Goal: Information Seeking & Learning: Learn about a topic

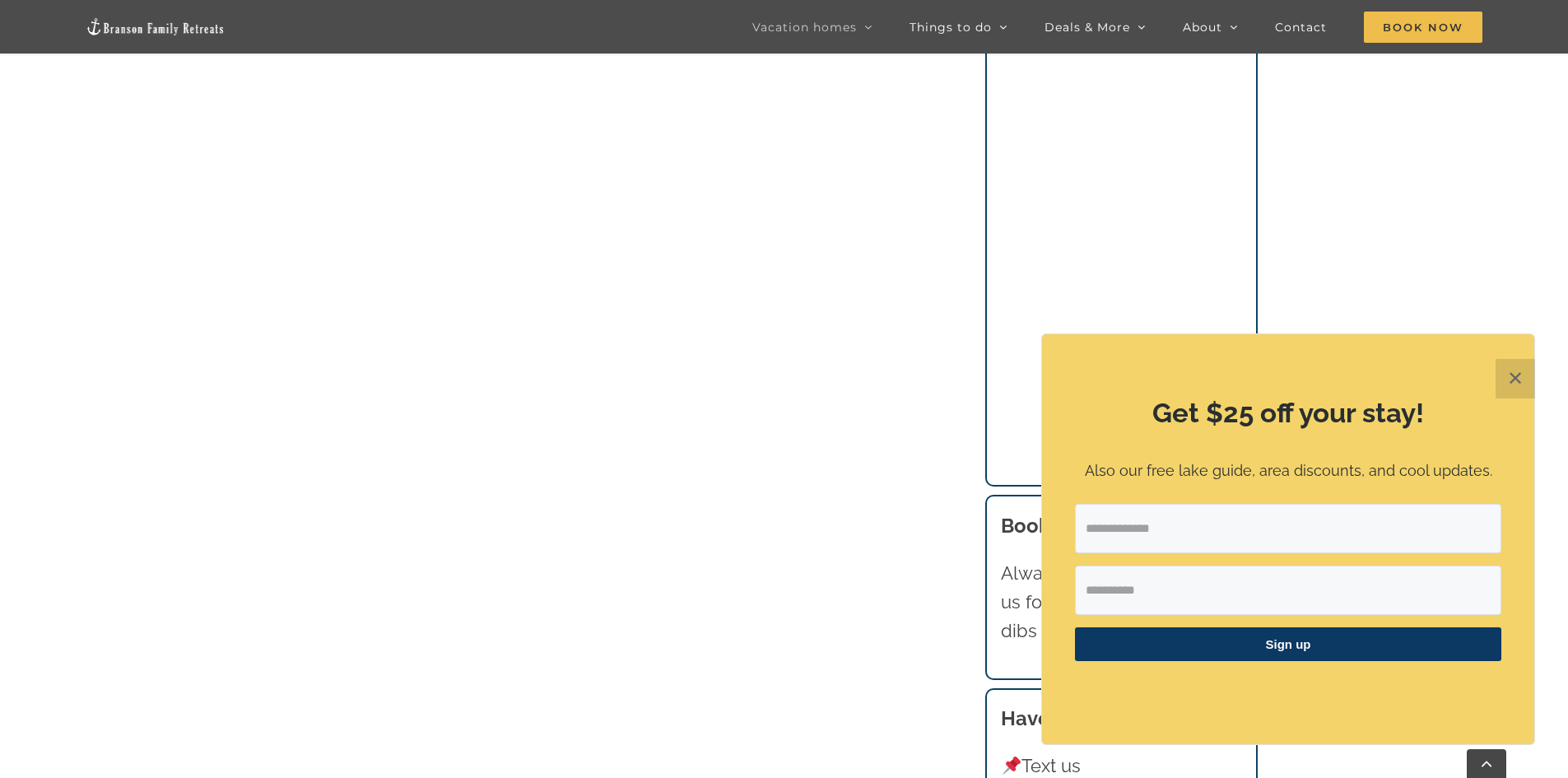
scroll to position [1948, 0]
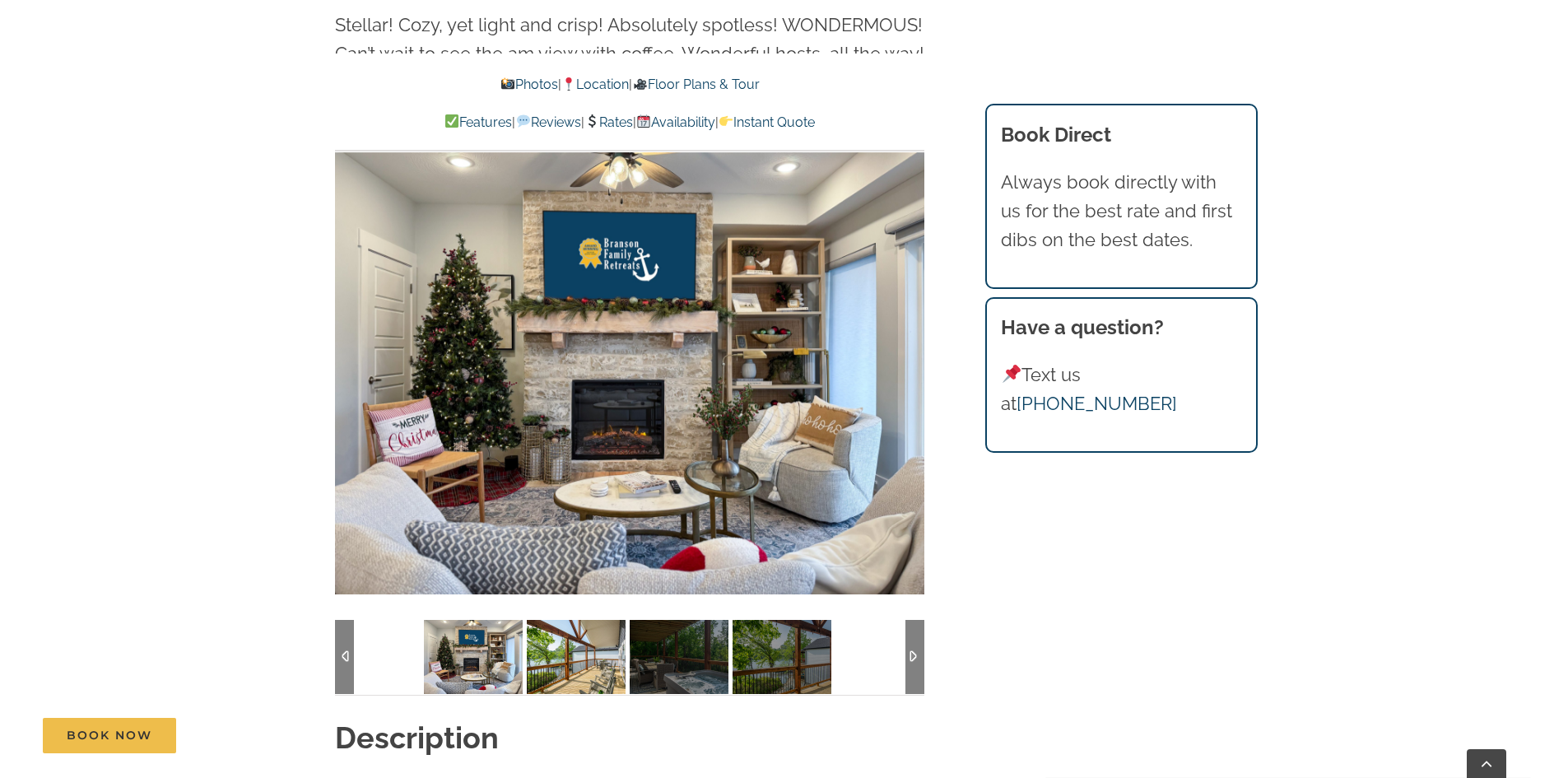
scroll to position [1153, 0]
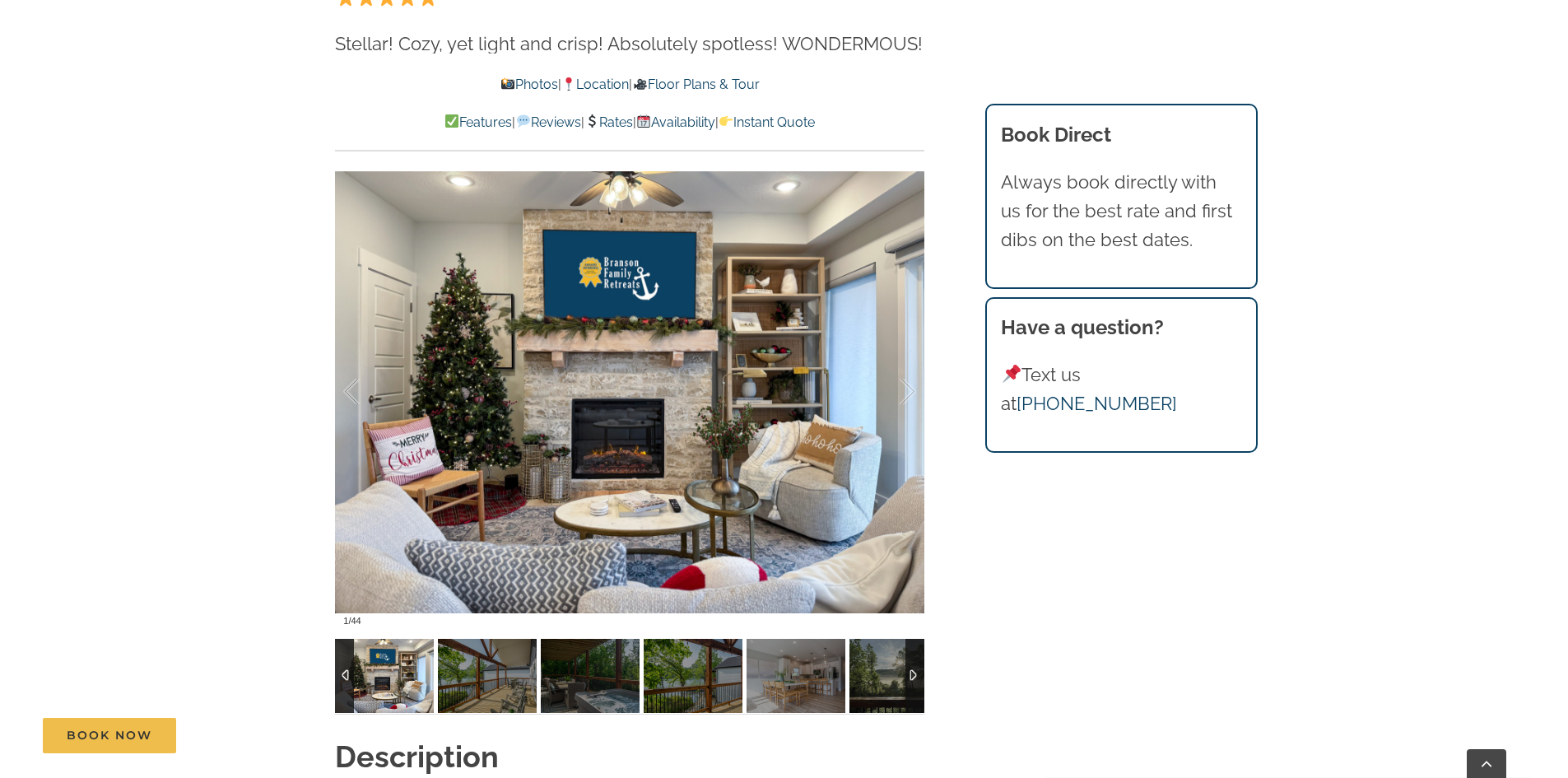
click at [910, 679] on div at bounding box center [914, 676] width 18 height 74
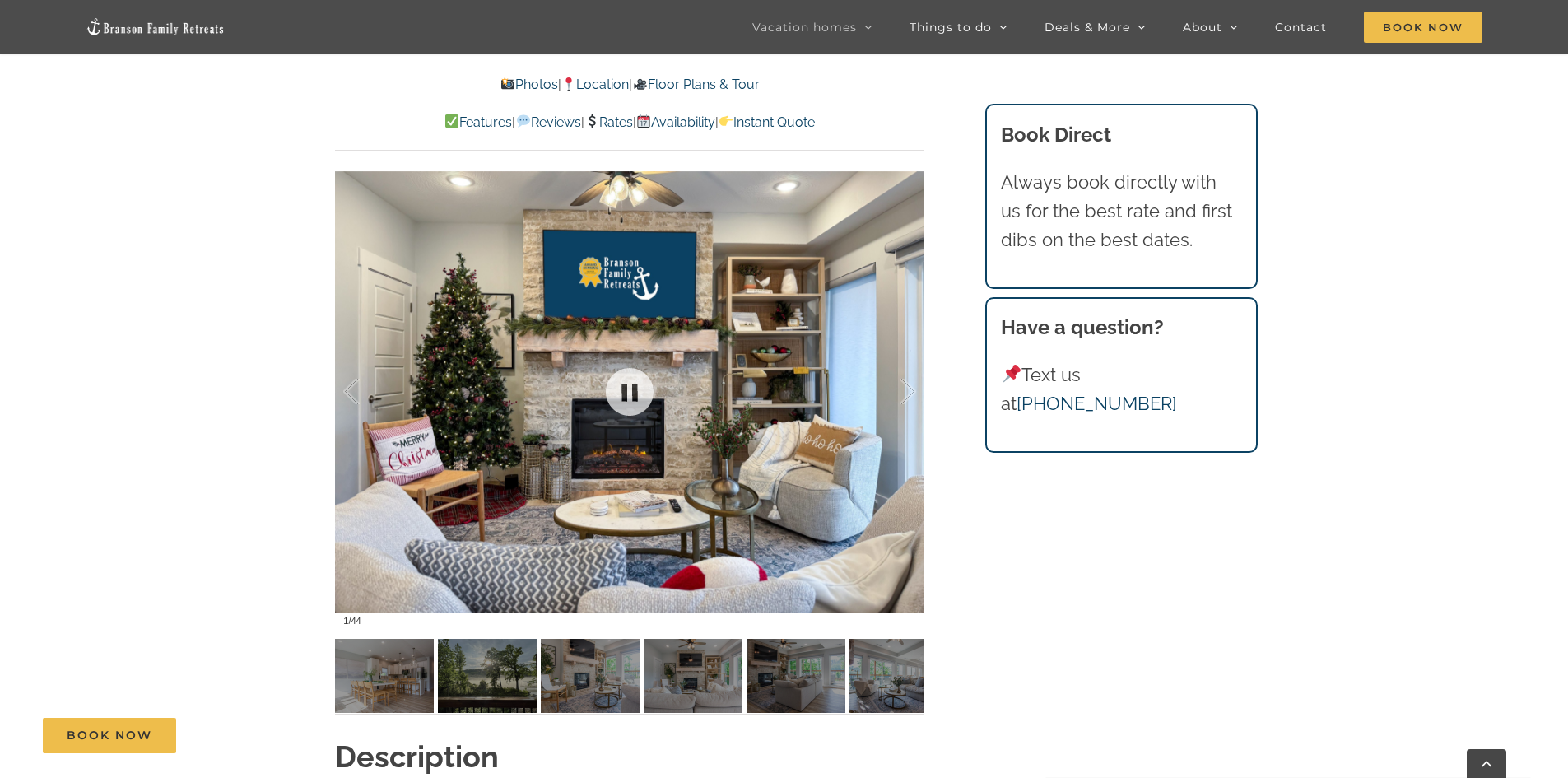
click at [753, 485] on div at bounding box center [629, 391] width 589 height 484
click at [628, 404] on link at bounding box center [630, 392] width 66 height 66
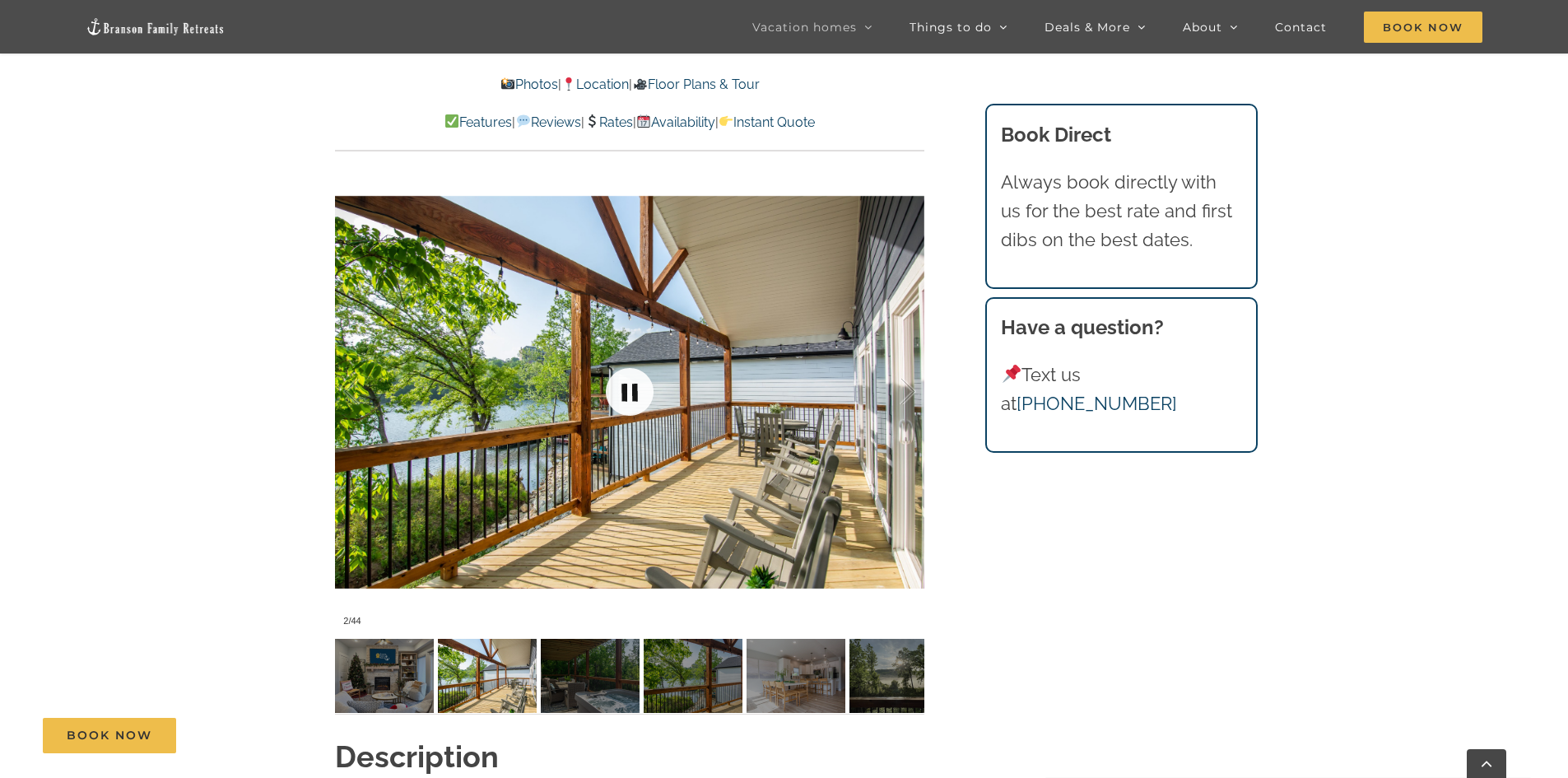
click at [628, 404] on link at bounding box center [630, 392] width 66 height 66
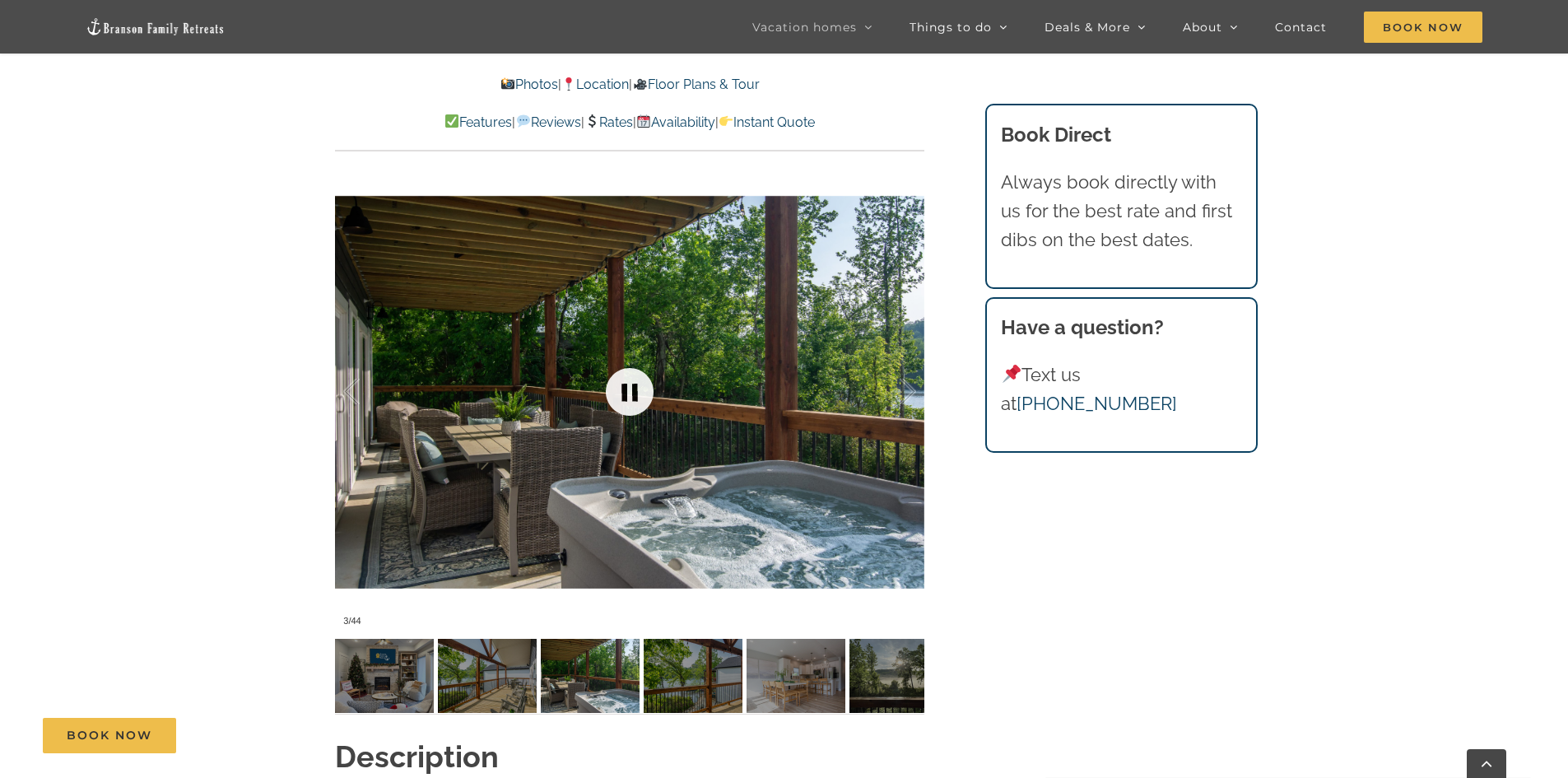
click at [628, 404] on link at bounding box center [630, 392] width 66 height 66
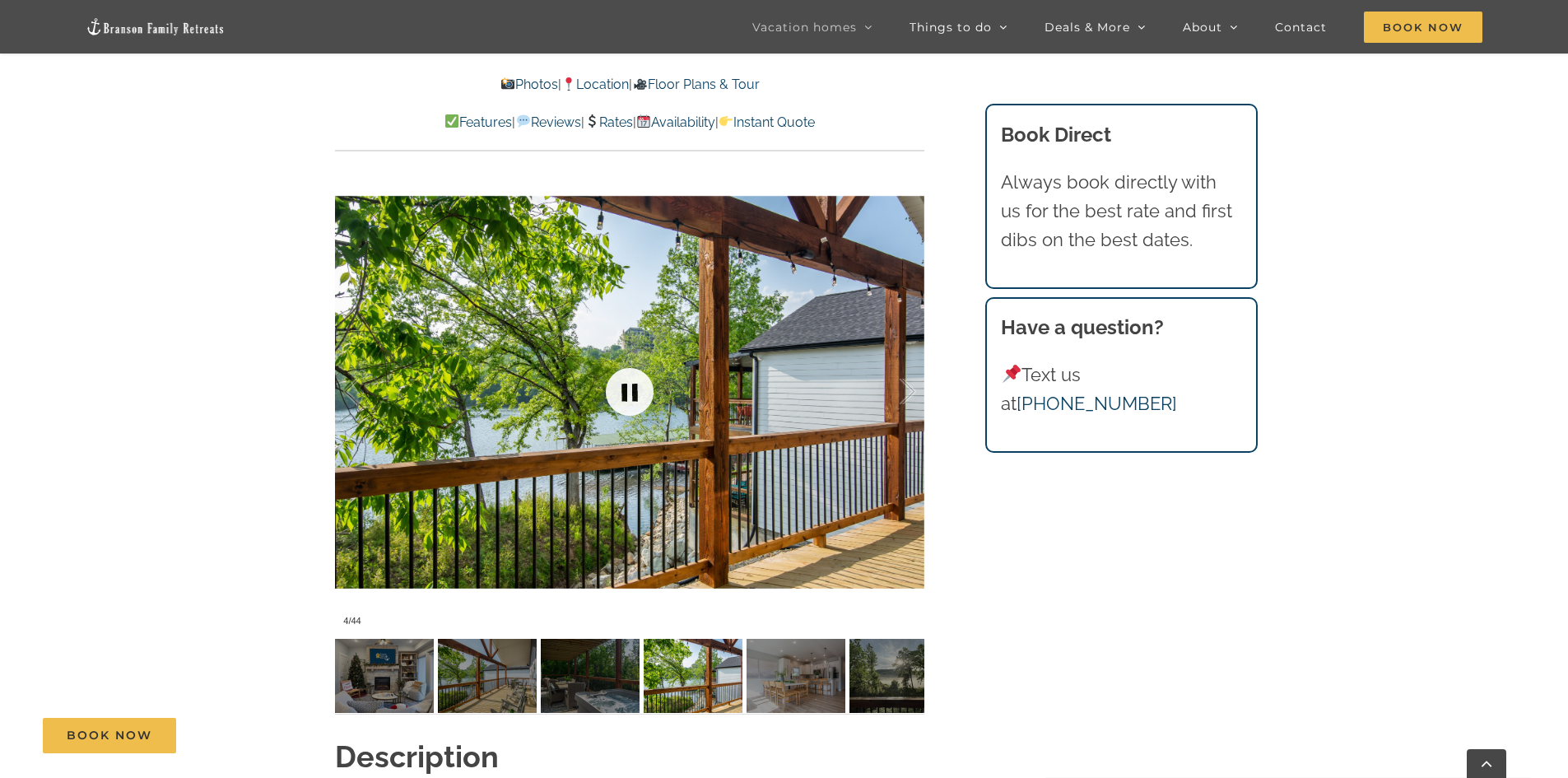
click at [628, 404] on link at bounding box center [630, 392] width 66 height 66
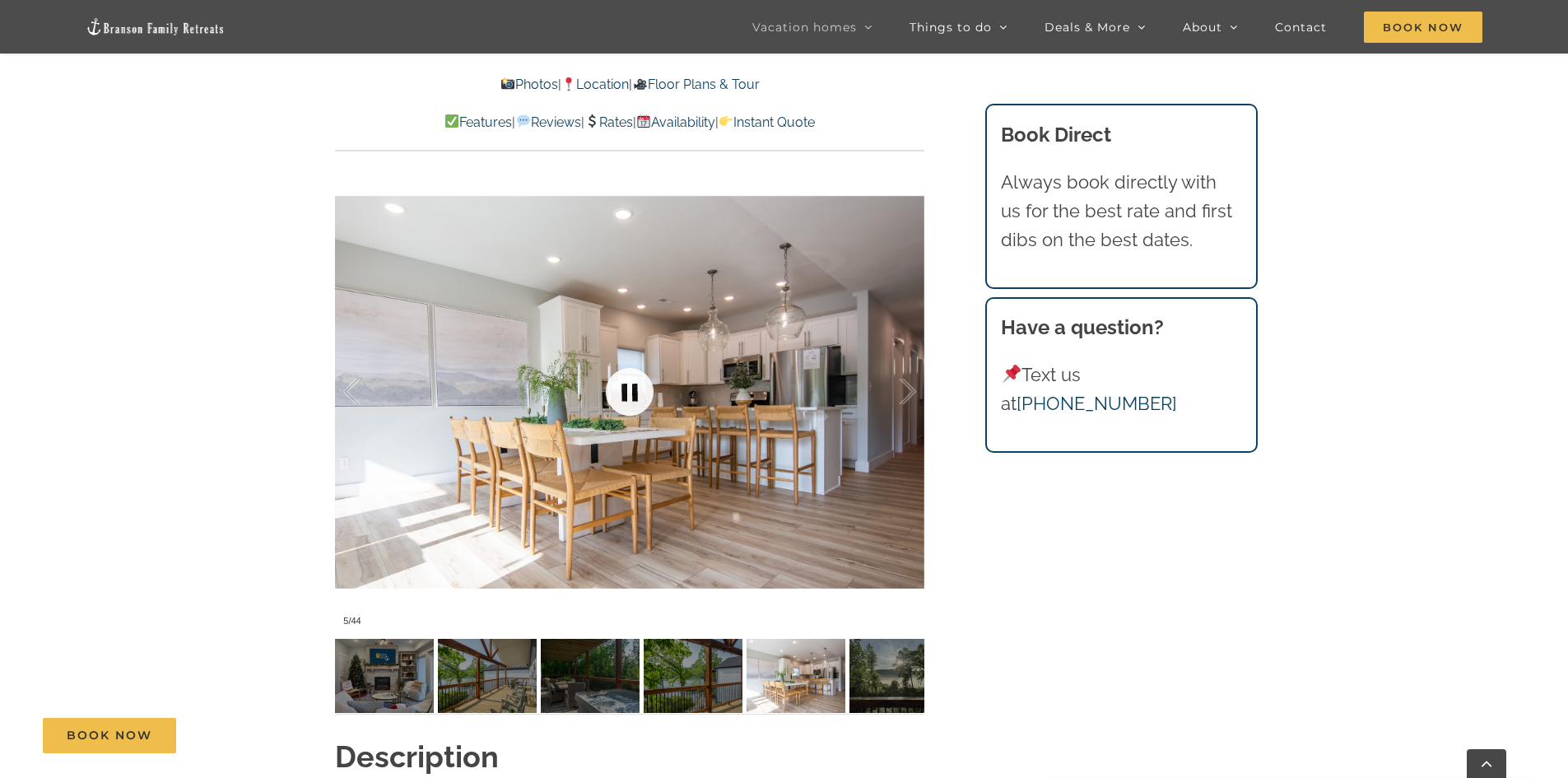
click at [628, 404] on link at bounding box center [630, 392] width 66 height 66
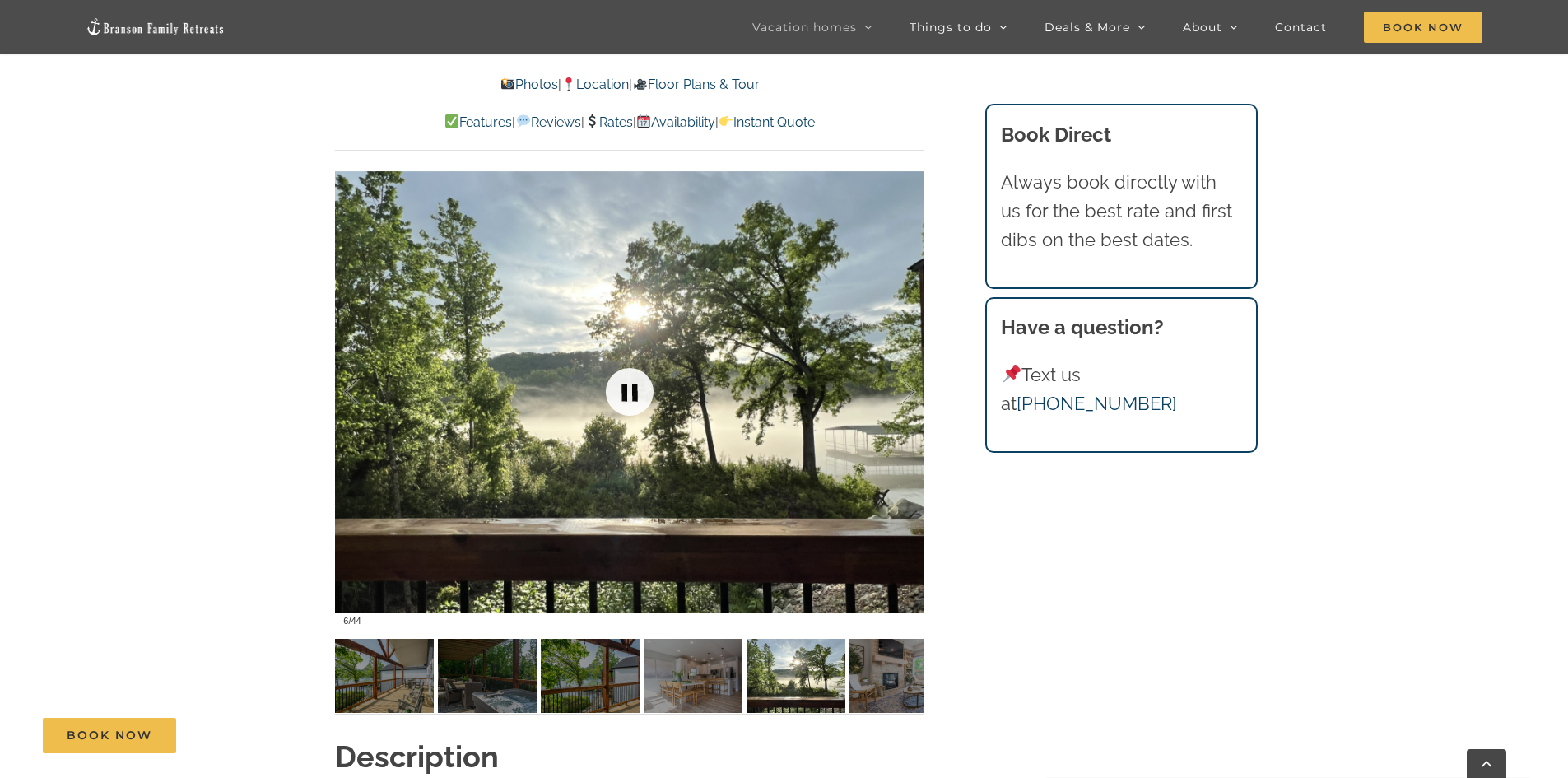
click at [628, 404] on link at bounding box center [630, 392] width 66 height 66
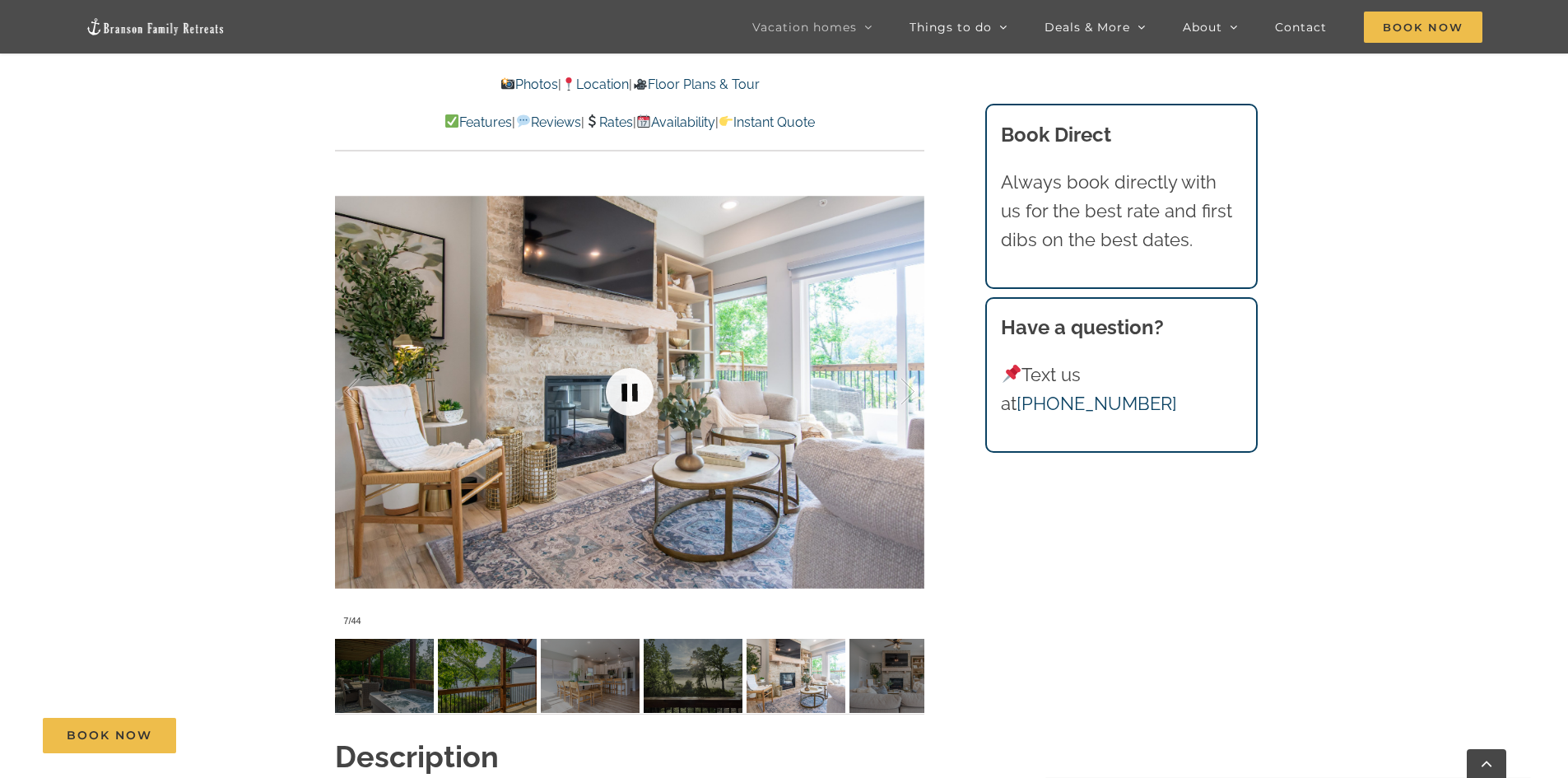
click at [628, 404] on link at bounding box center [630, 392] width 66 height 66
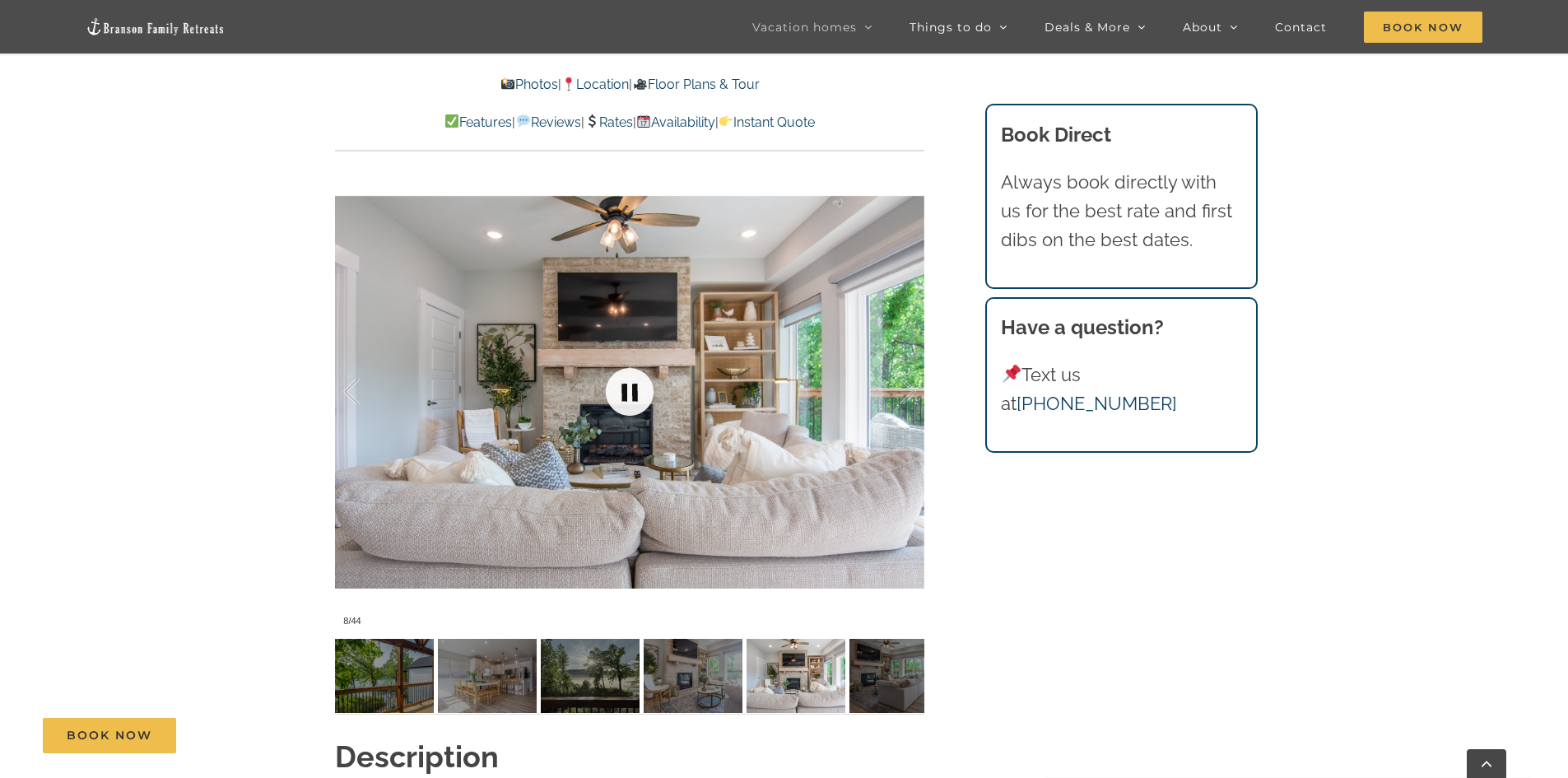
click at [628, 404] on link at bounding box center [630, 392] width 66 height 66
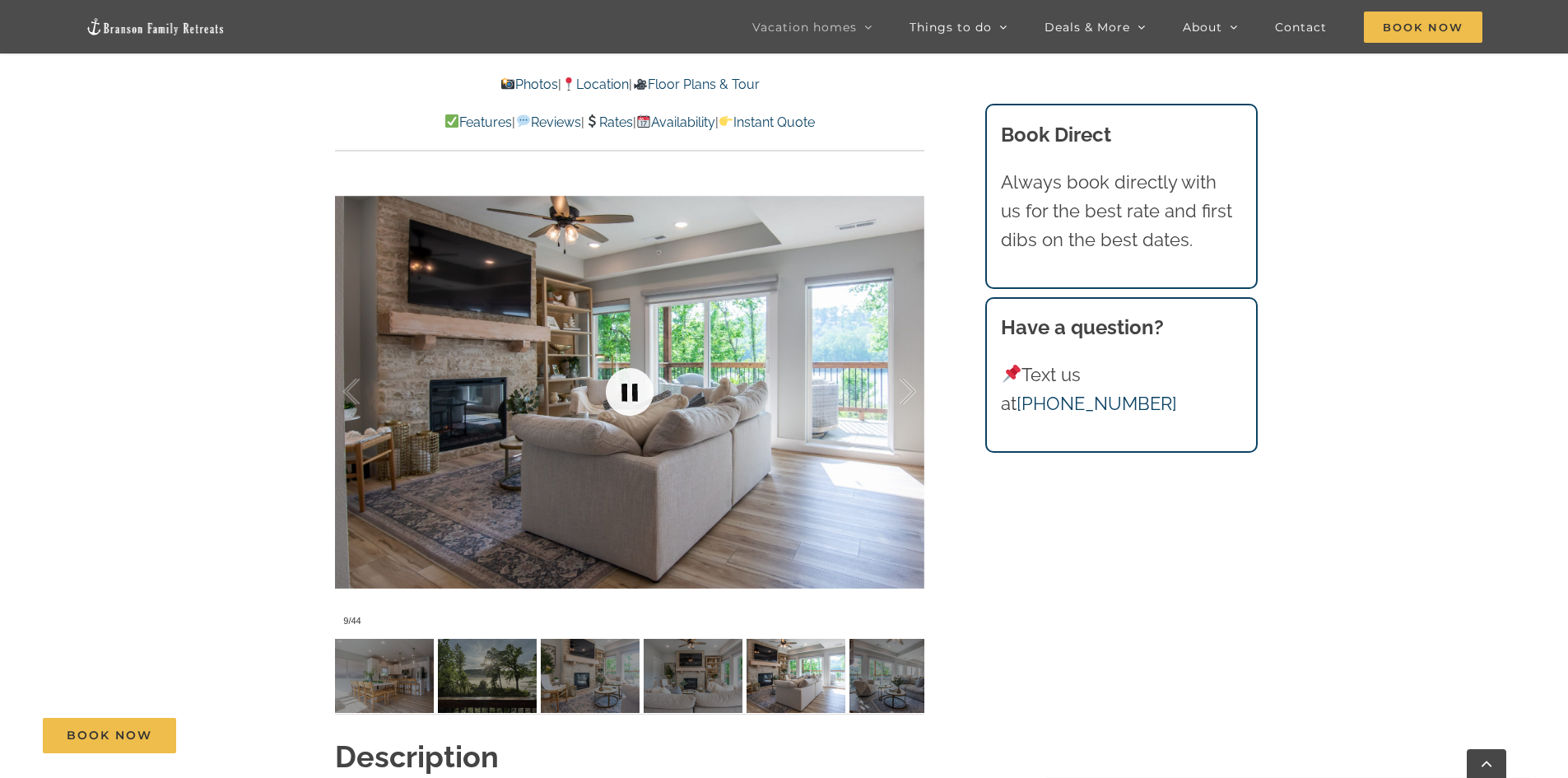
click at [628, 404] on link at bounding box center [630, 392] width 66 height 66
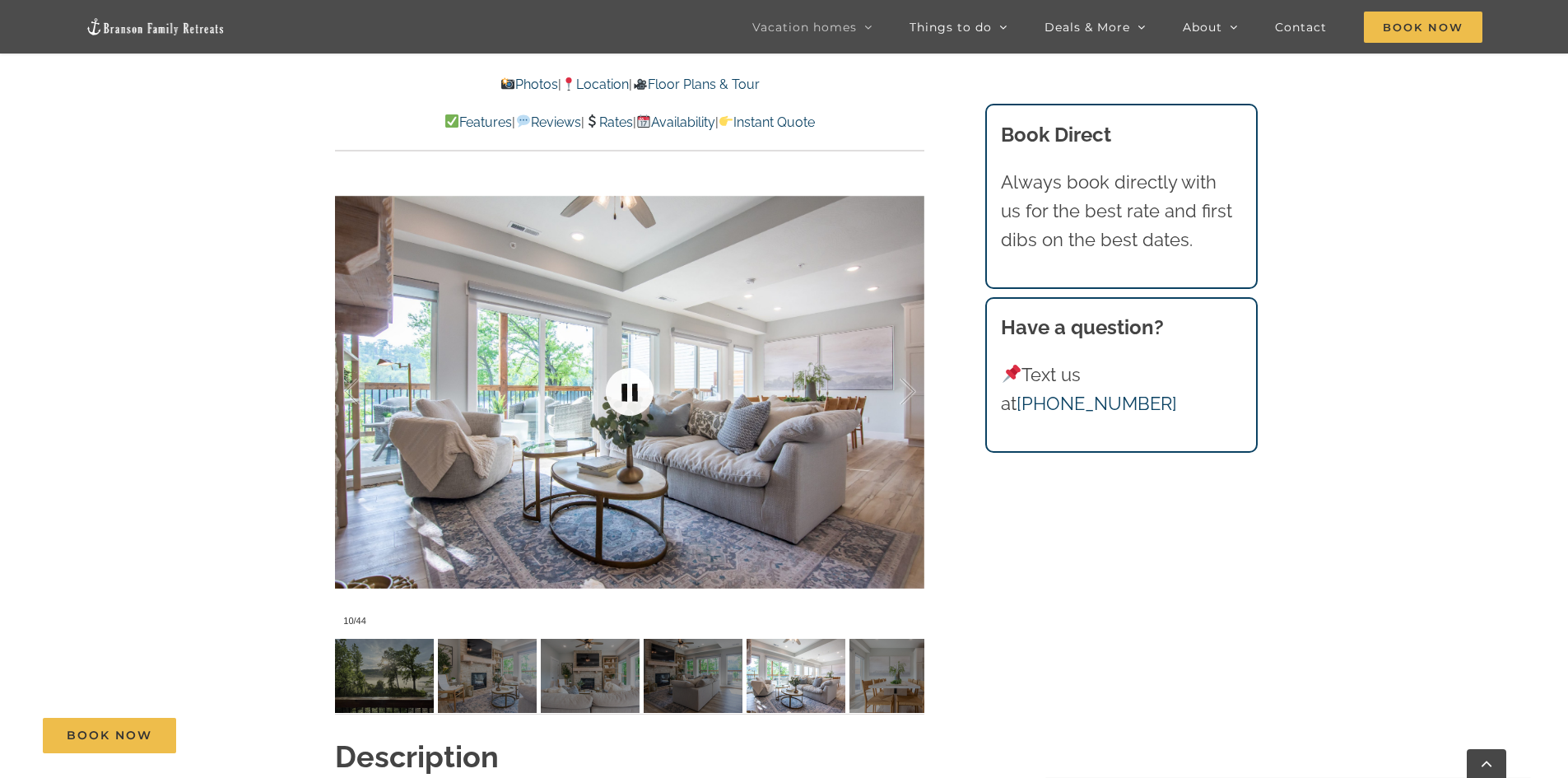
click at [628, 404] on link at bounding box center [630, 392] width 66 height 66
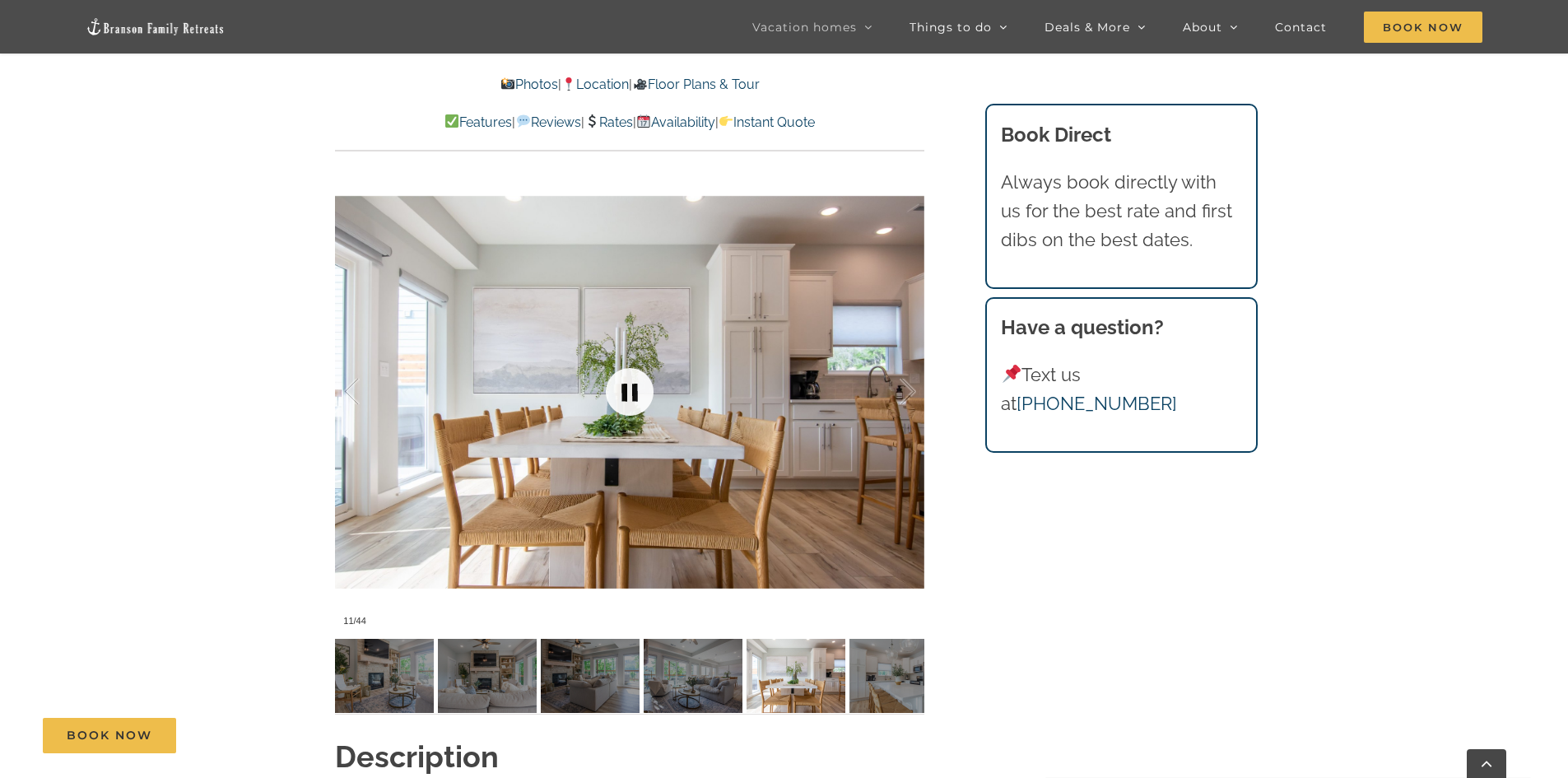
click at [628, 404] on link at bounding box center [630, 392] width 66 height 66
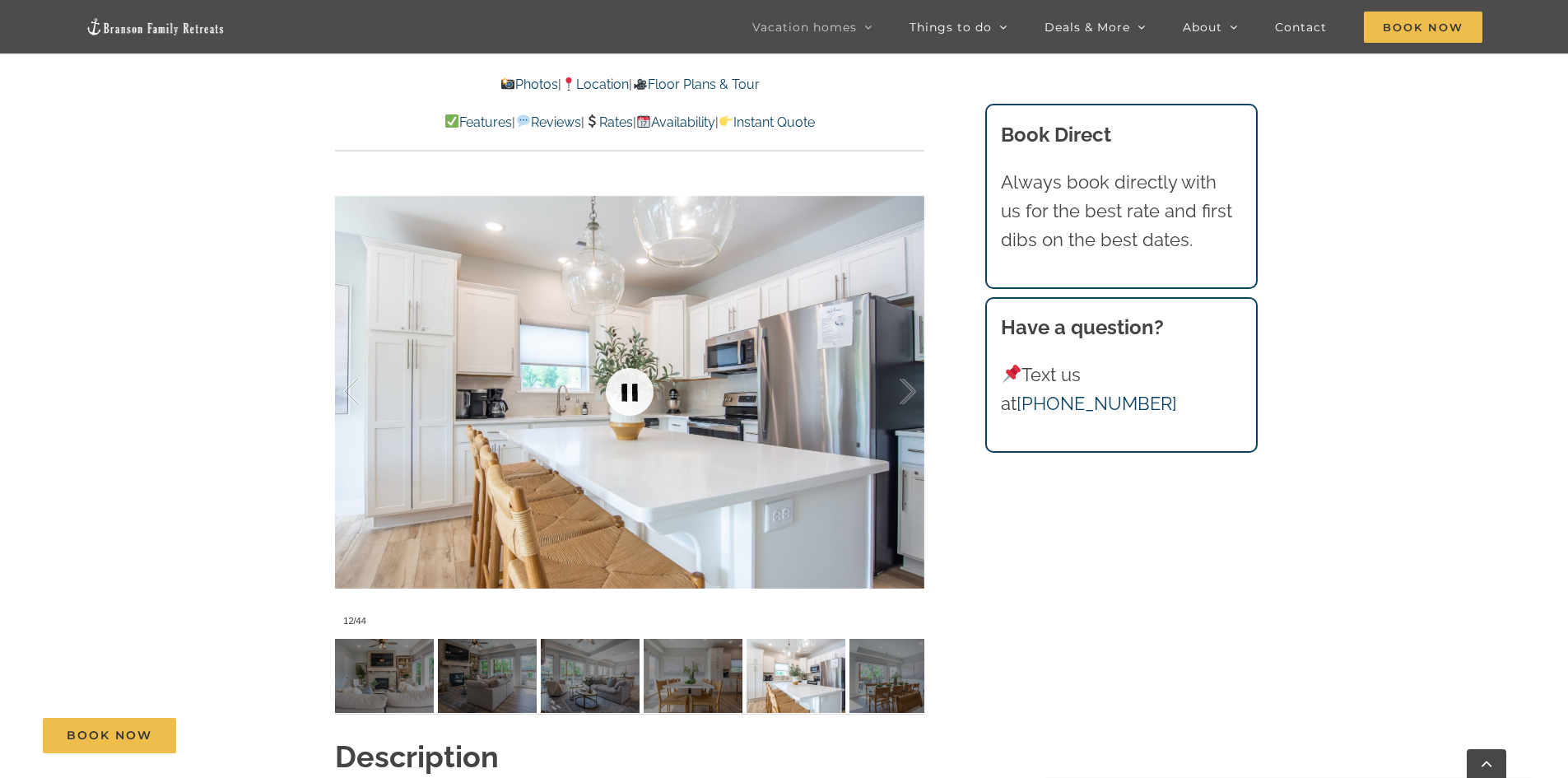
click at [628, 404] on link at bounding box center [630, 392] width 66 height 66
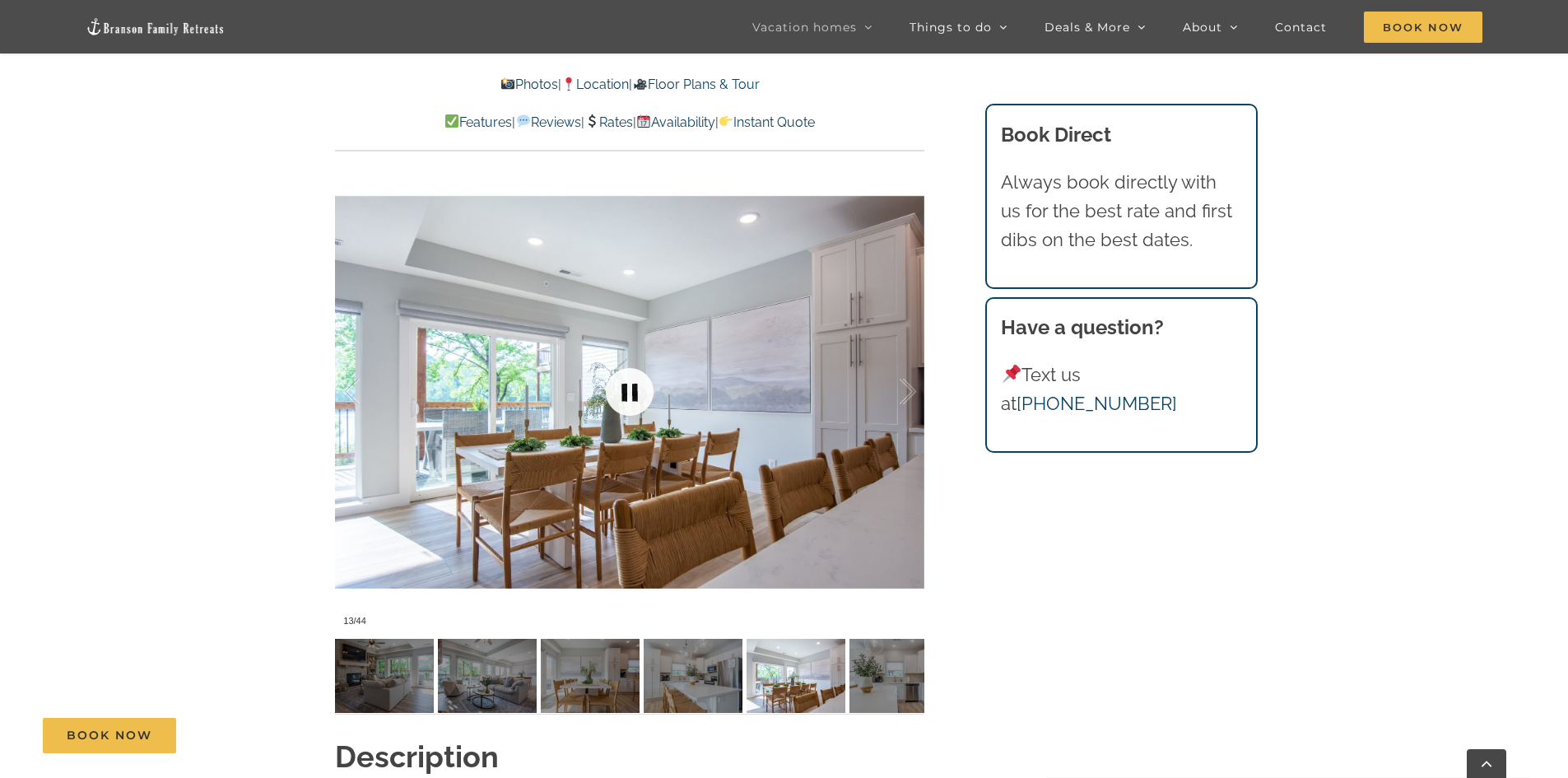
click at [628, 404] on link at bounding box center [630, 392] width 66 height 66
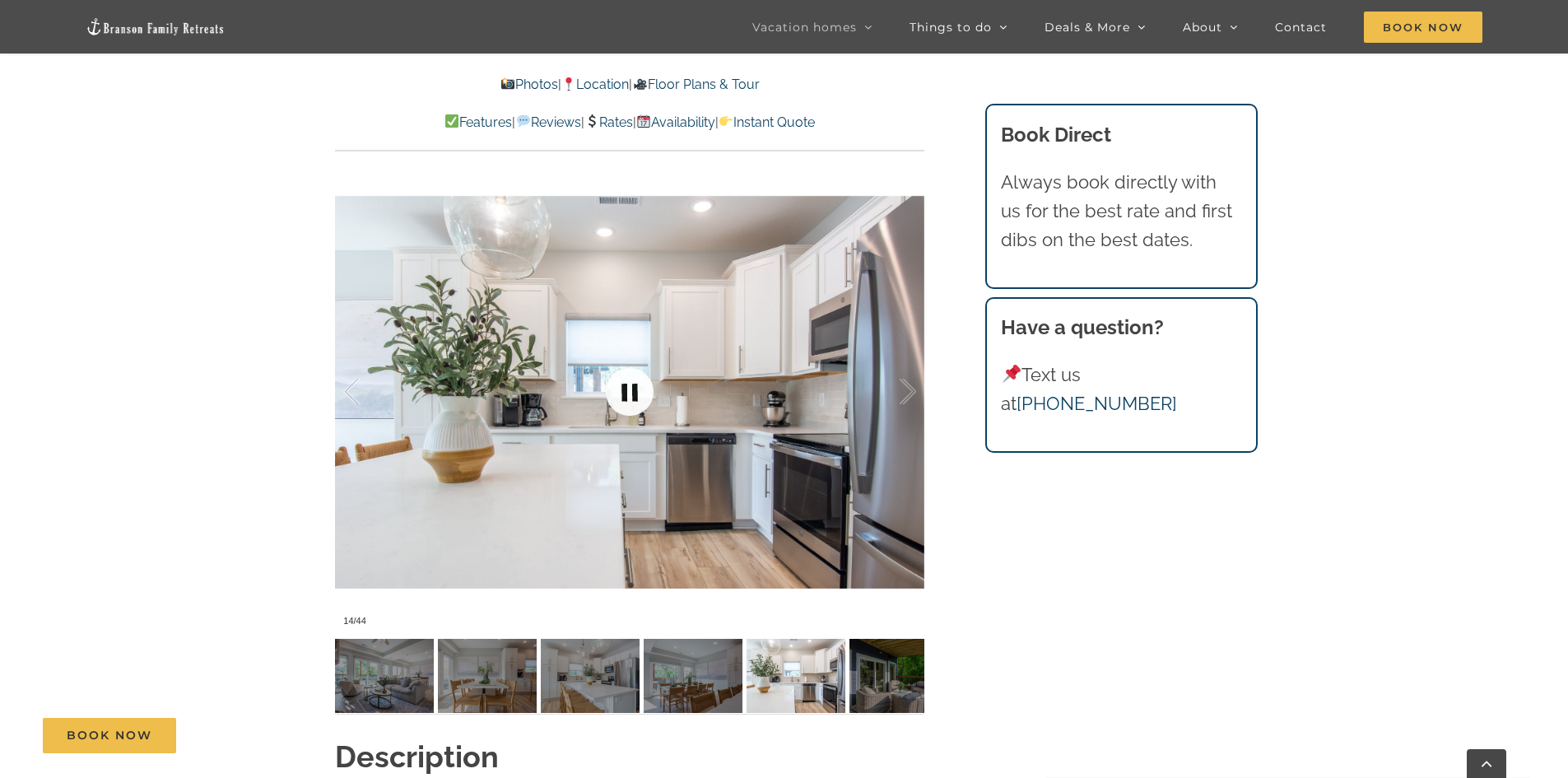
click at [628, 404] on link at bounding box center [630, 392] width 66 height 66
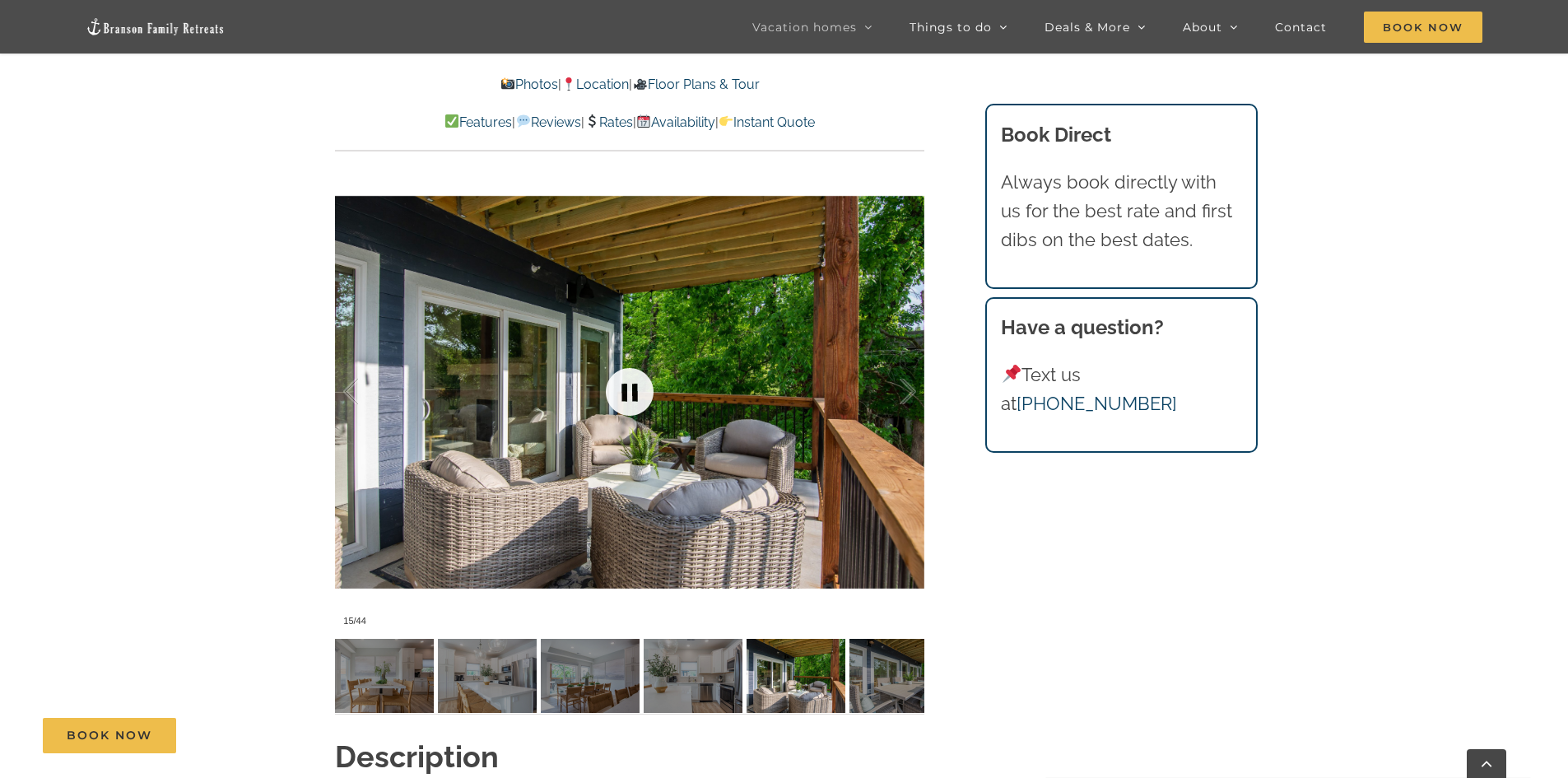
click at [628, 404] on link at bounding box center [630, 392] width 66 height 66
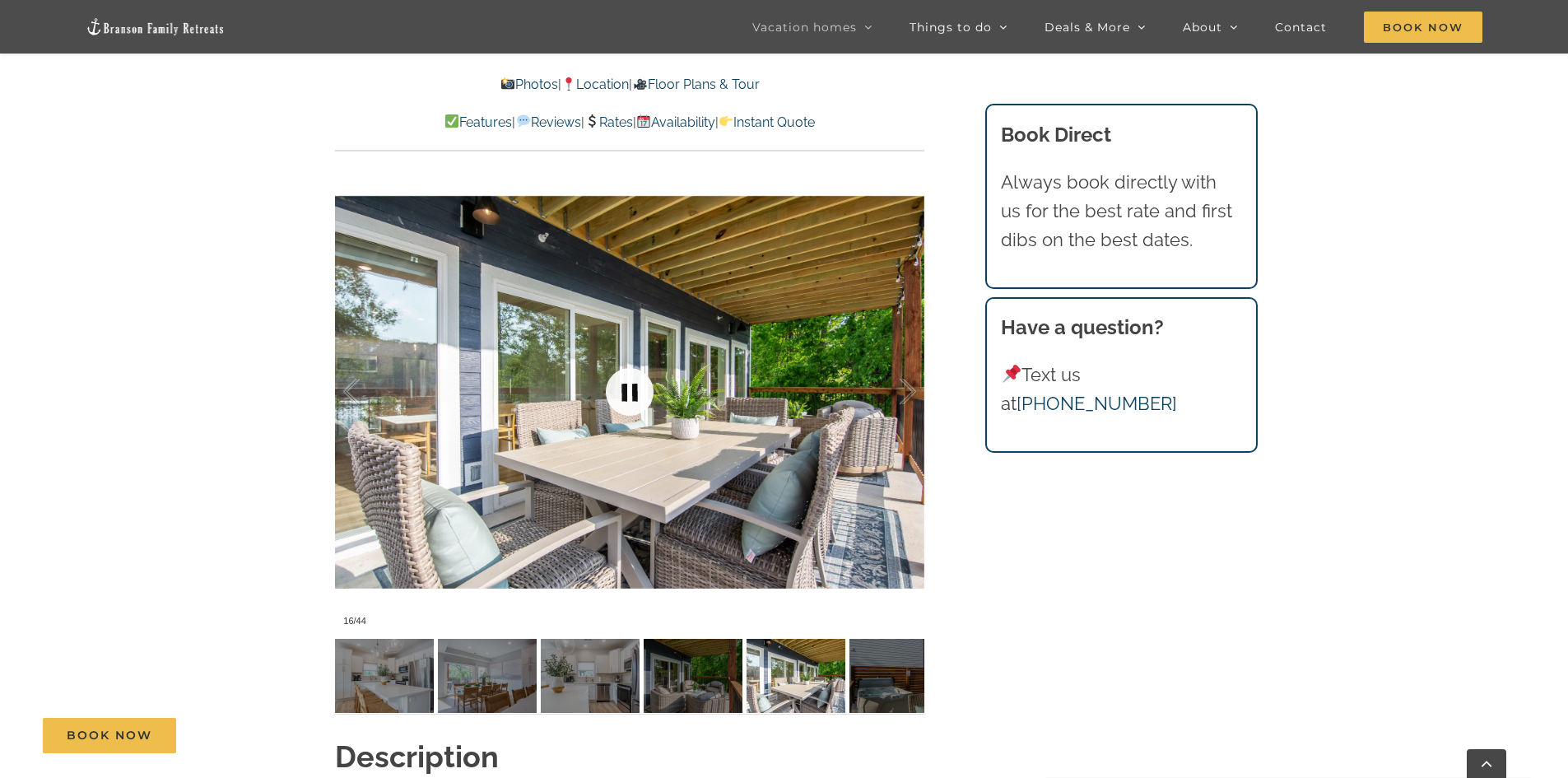
click at [628, 404] on link at bounding box center [630, 392] width 66 height 66
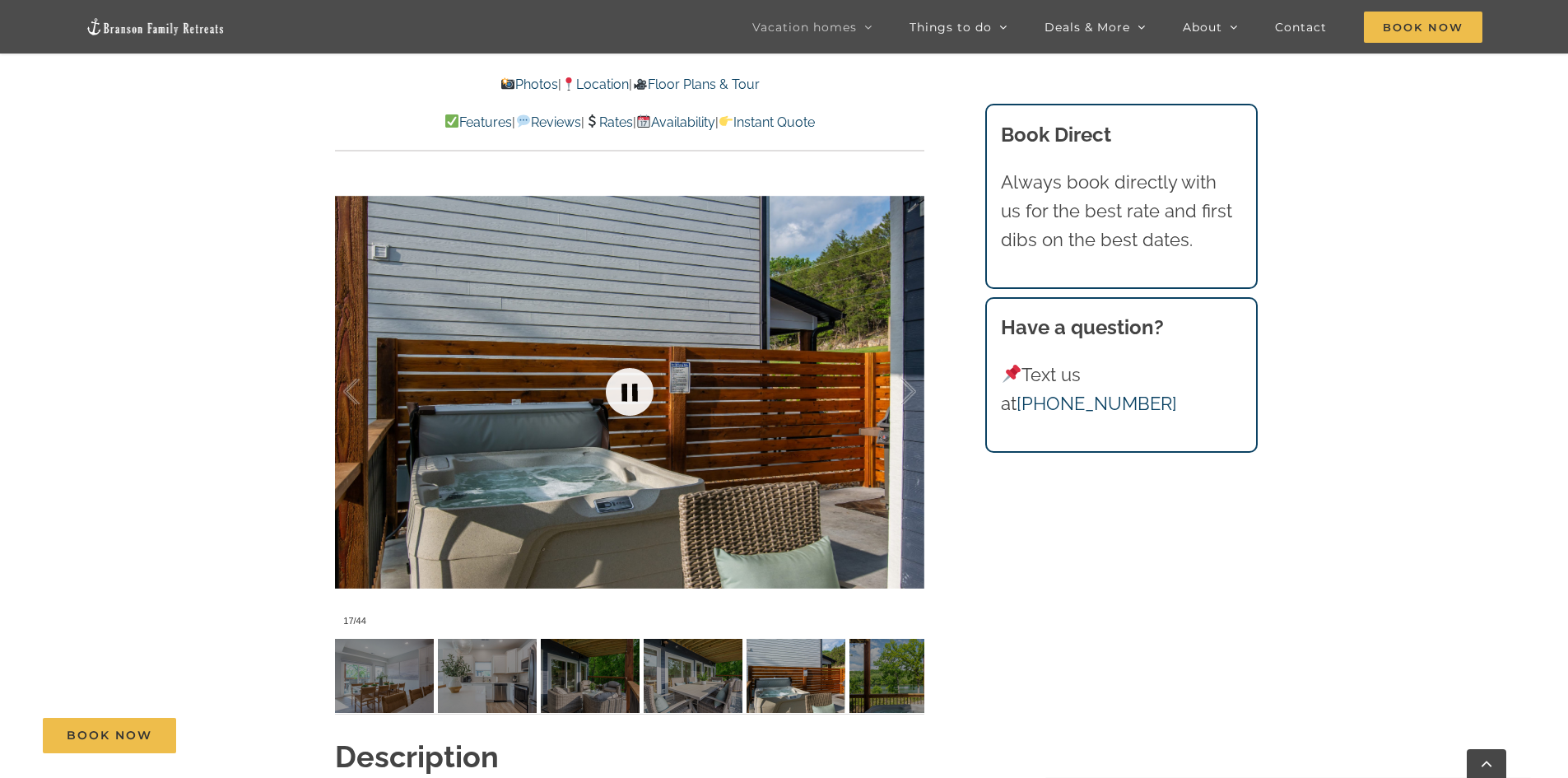
click at [628, 404] on link at bounding box center [630, 392] width 66 height 66
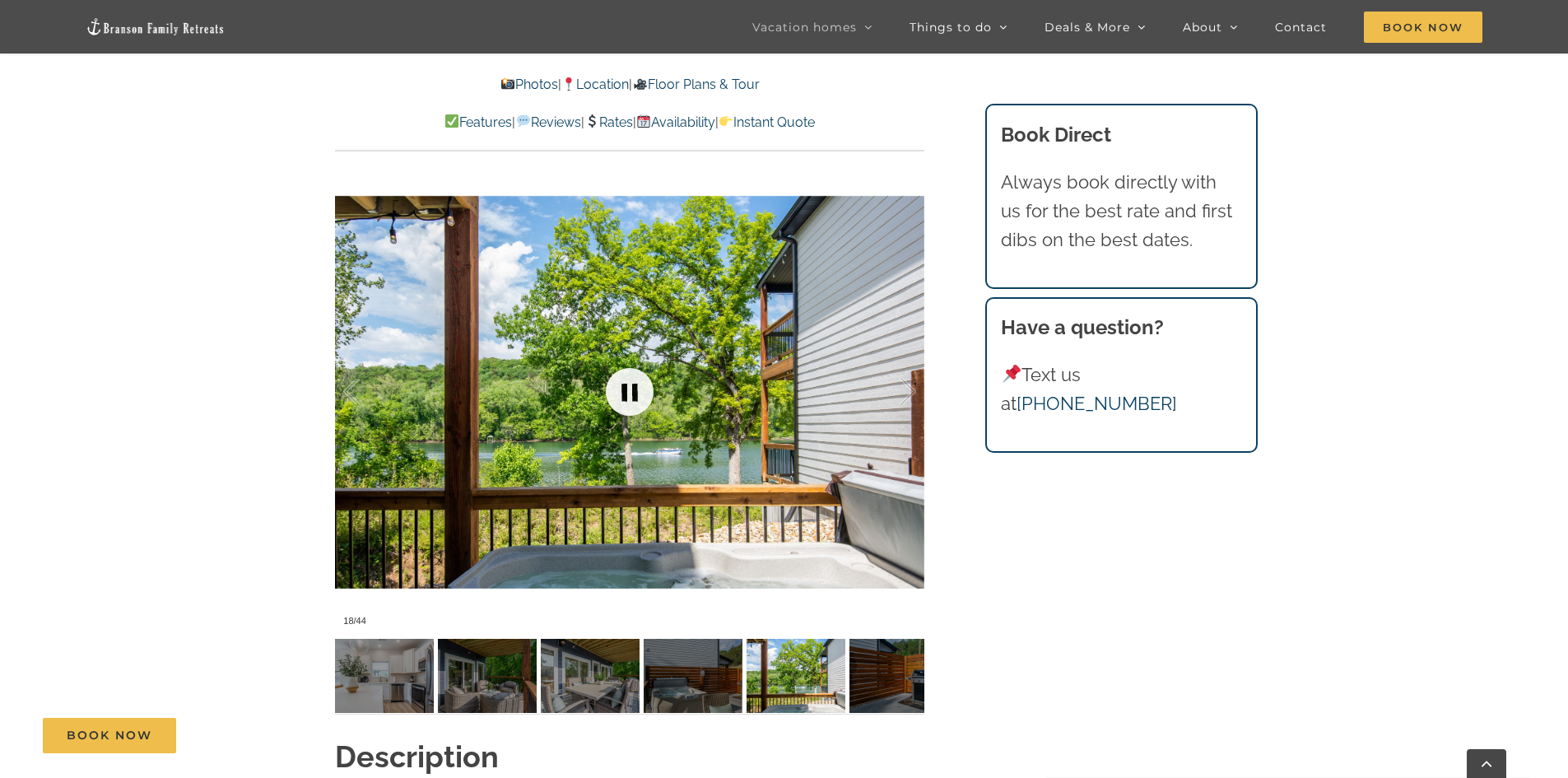
click at [628, 404] on link at bounding box center [630, 392] width 66 height 66
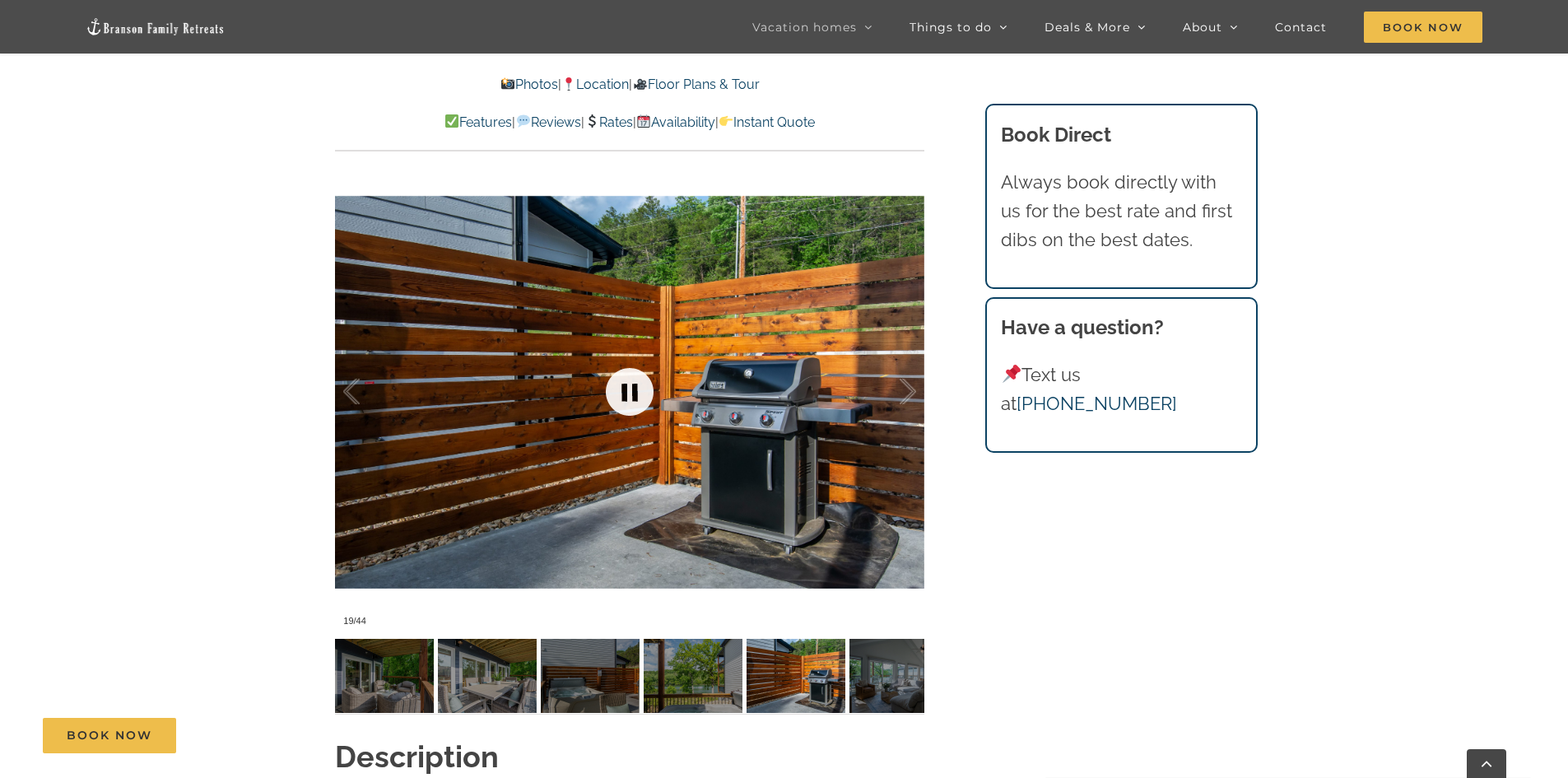
click at [628, 404] on link at bounding box center [630, 392] width 66 height 66
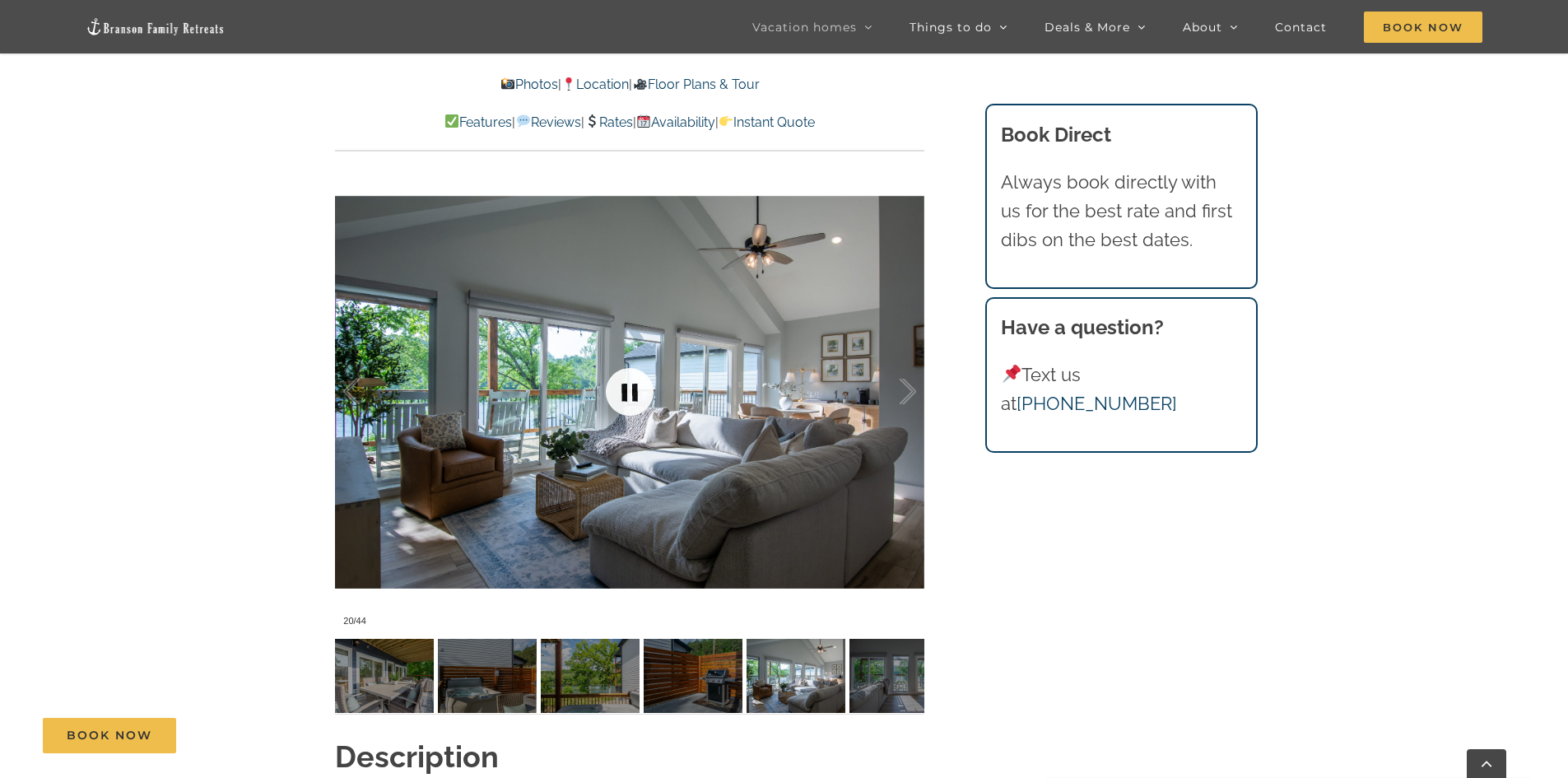
click at [628, 404] on link at bounding box center [630, 392] width 66 height 66
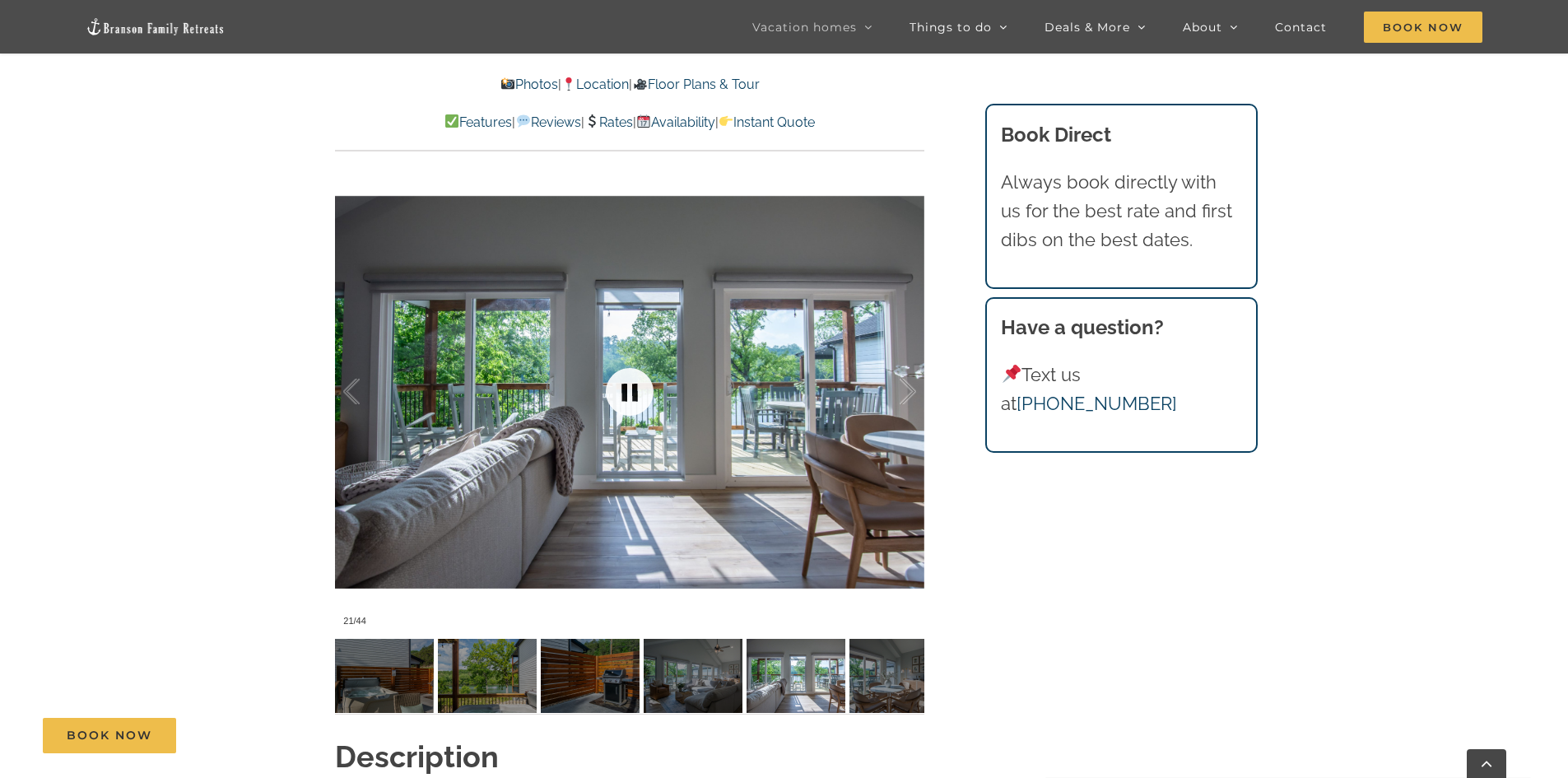
click at [628, 404] on link at bounding box center [630, 392] width 66 height 66
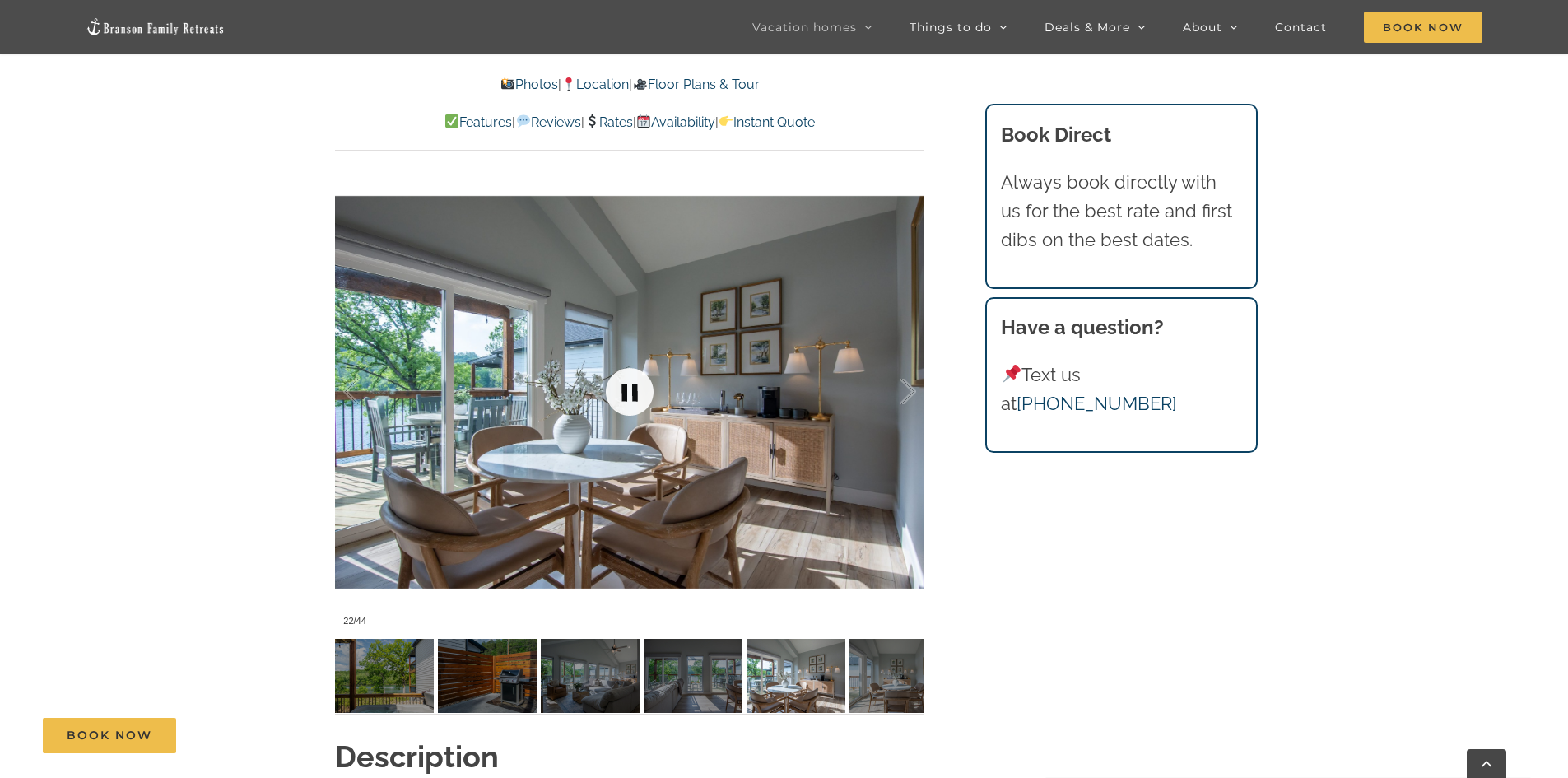
click at [628, 404] on link at bounding box center [630, 392] width 66 height 66
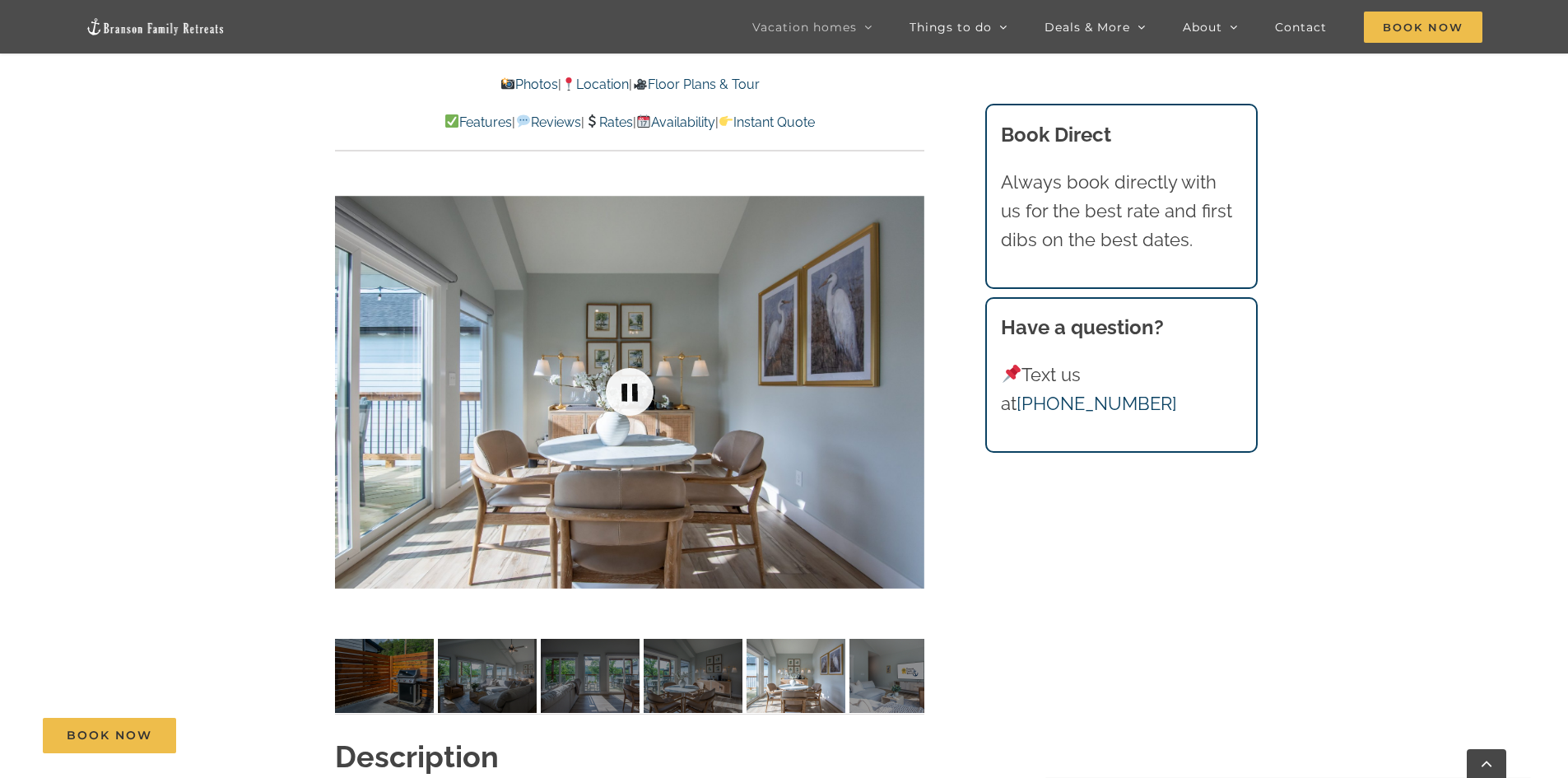
click at [628, 404] on link at bounding box center [630, 392] width 66 height 66
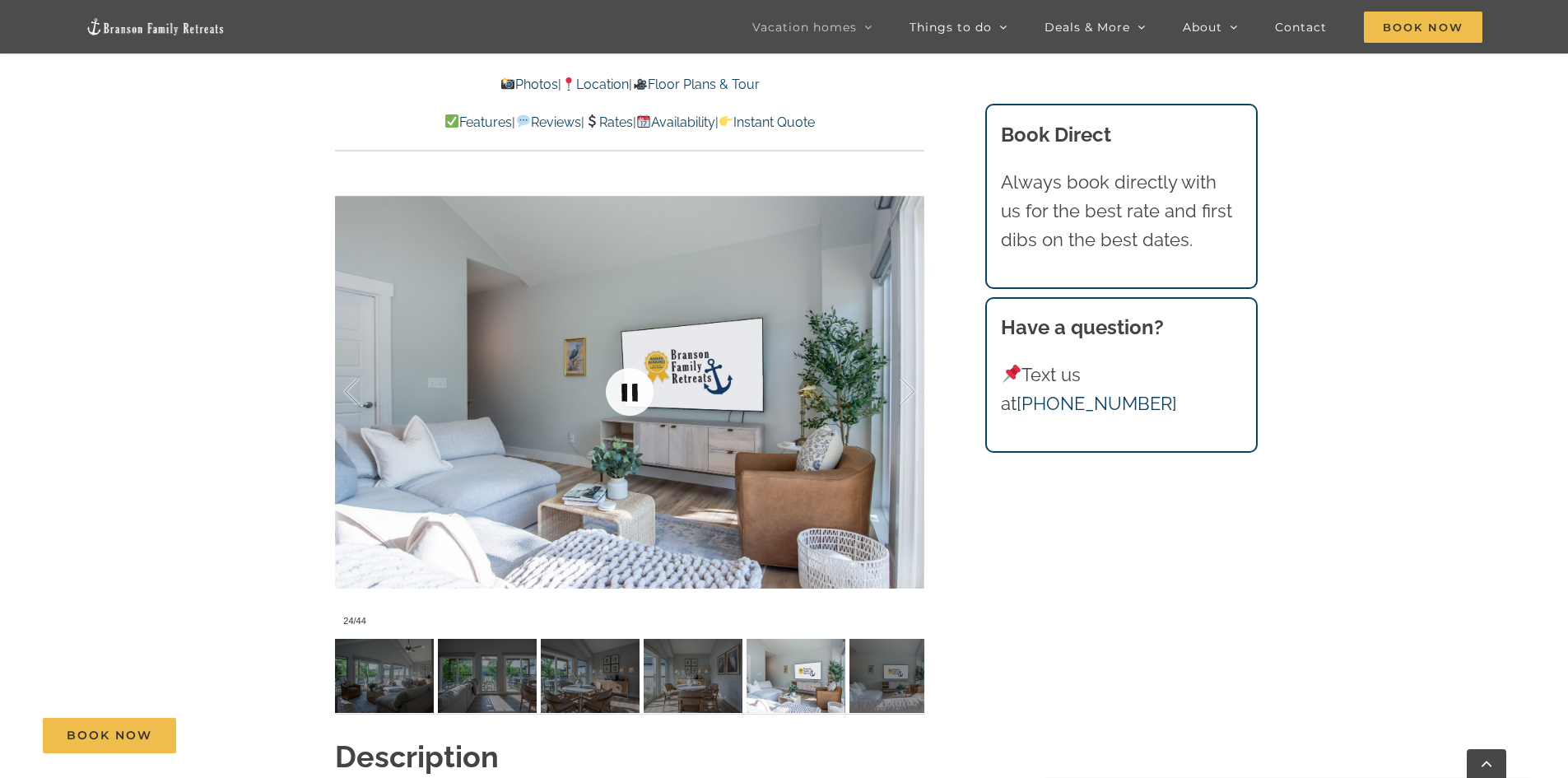
click at [628, 404] on link at bounding box center [630, 392] width 66 height 66
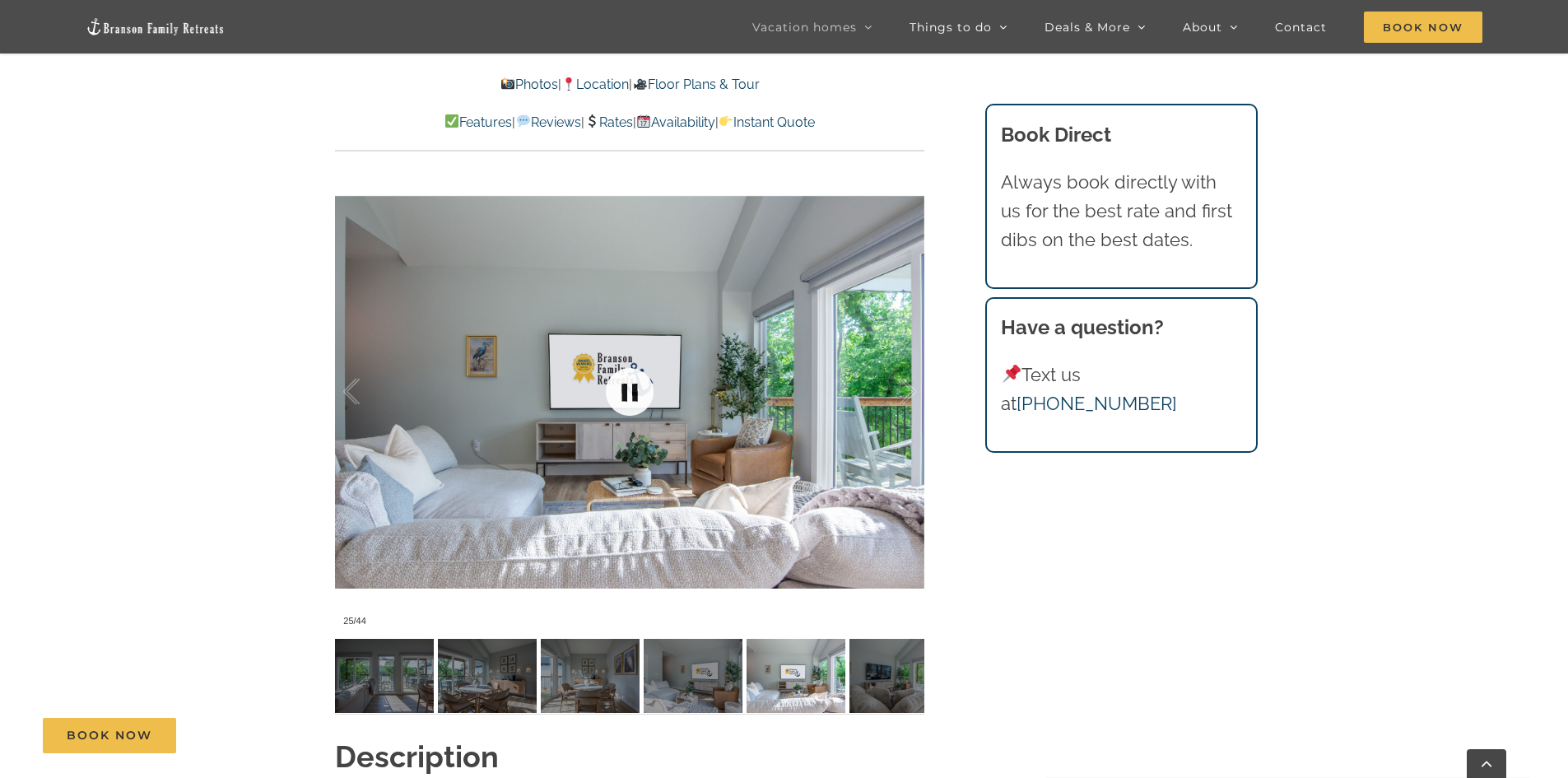
click at [628, 404] on link at bounding box center [630, 392] width 66 height 66
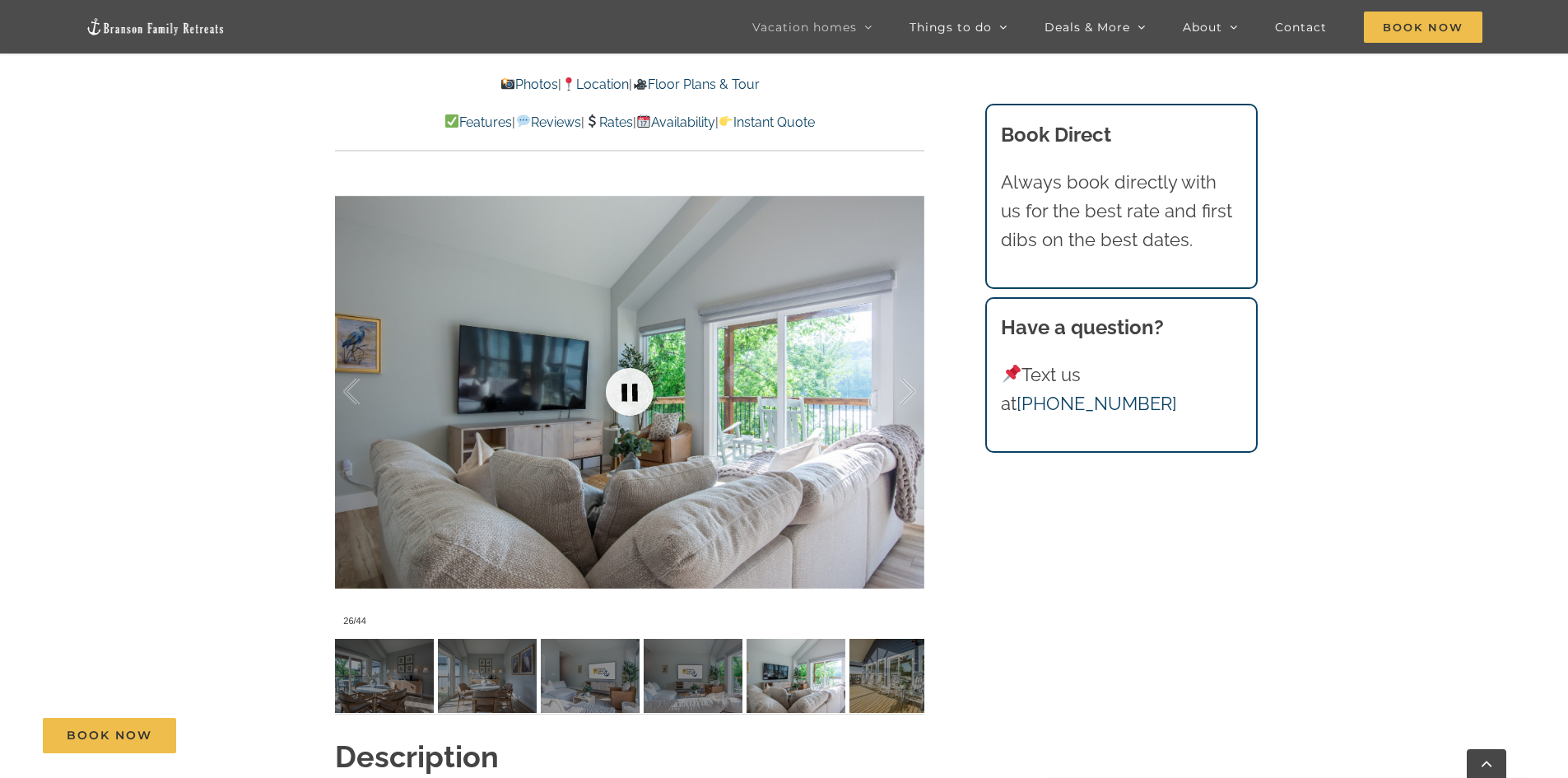
click at [628, 404] on link at bounding box center [630, 392] width 66 height 66
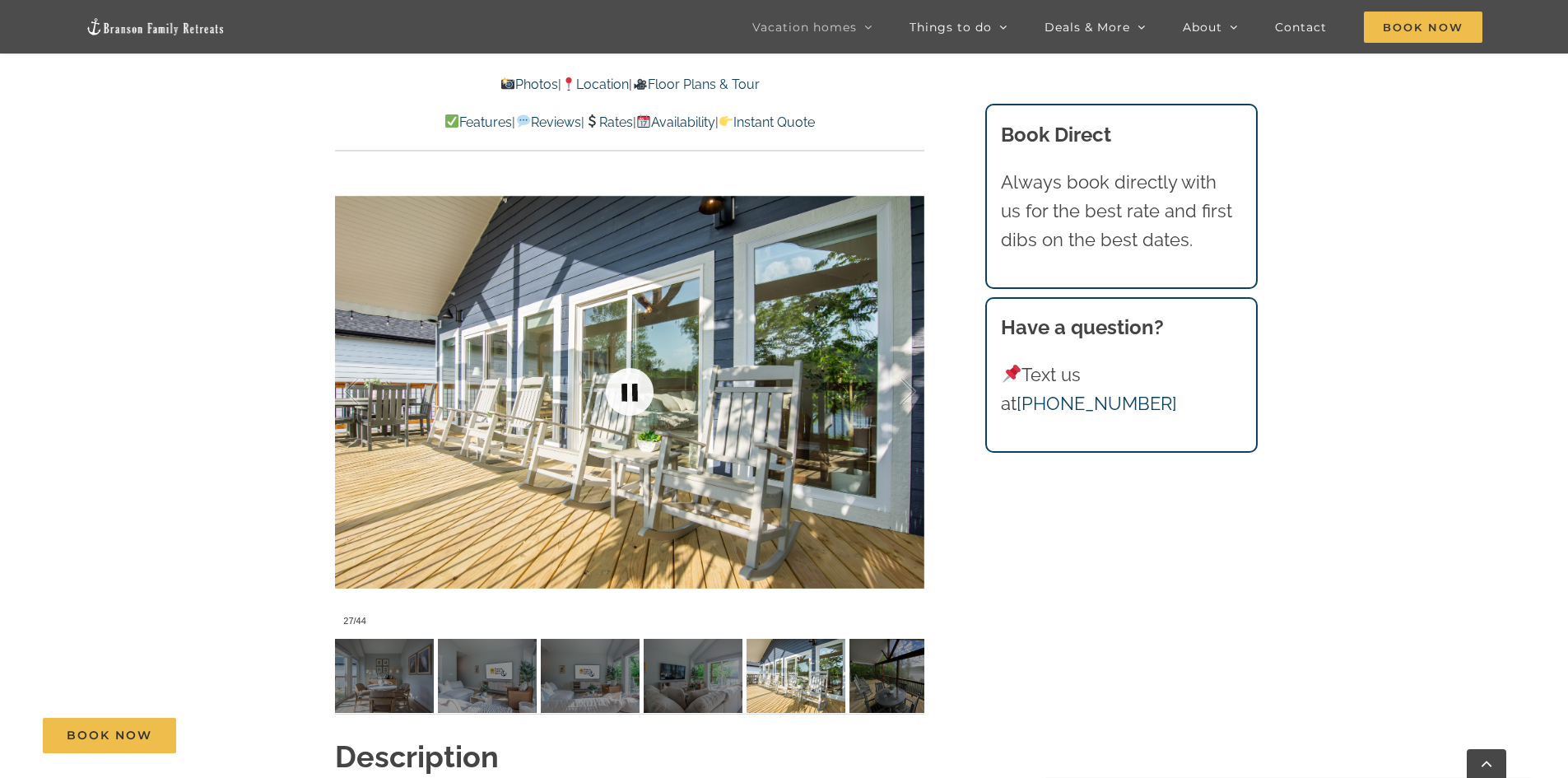
click at [628, 404] on link at bounding box center [630, 392] width 66 height 66
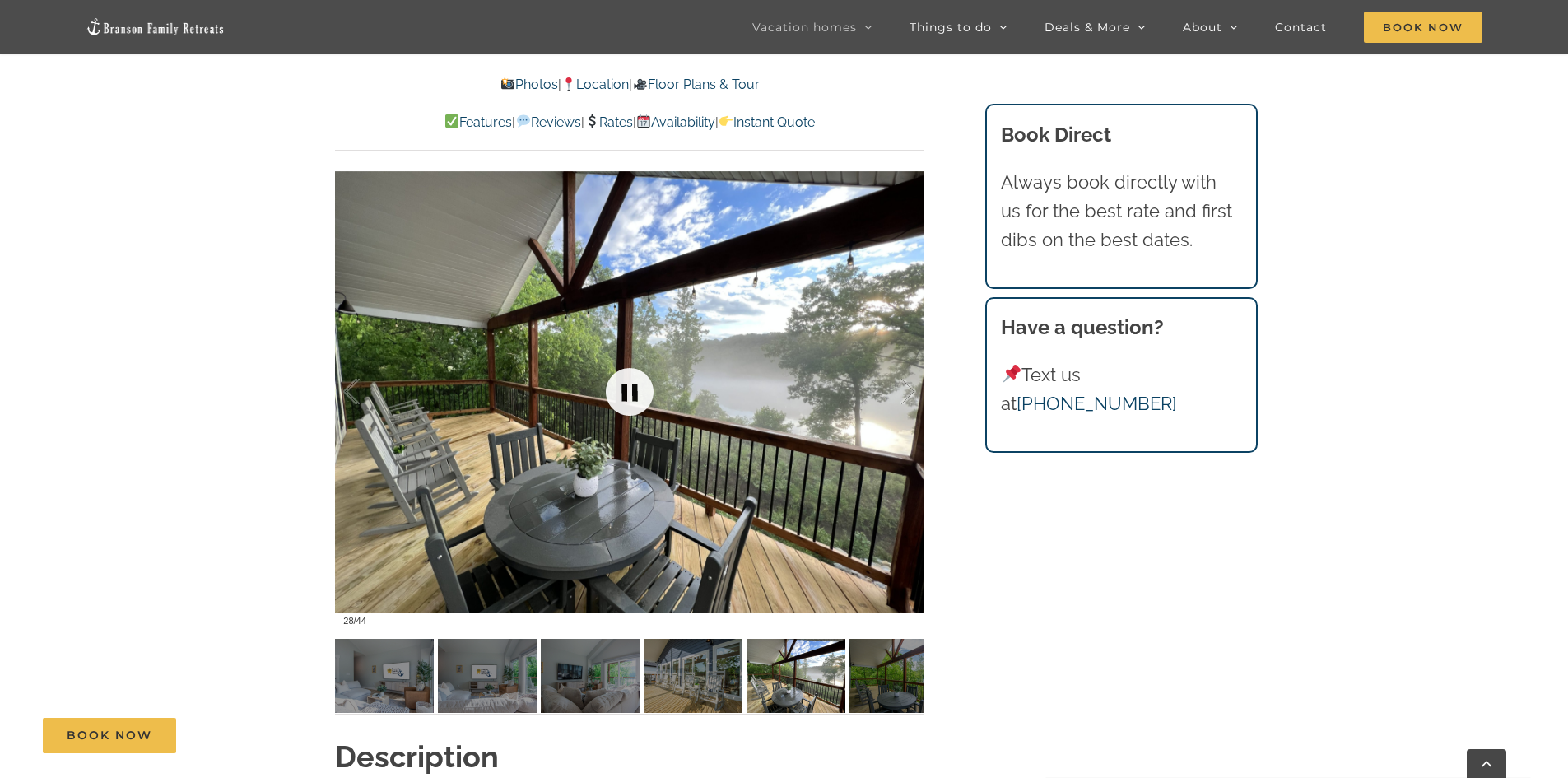
click at [628, 404] on link at bounding box center [630, 392] width 66 height 66
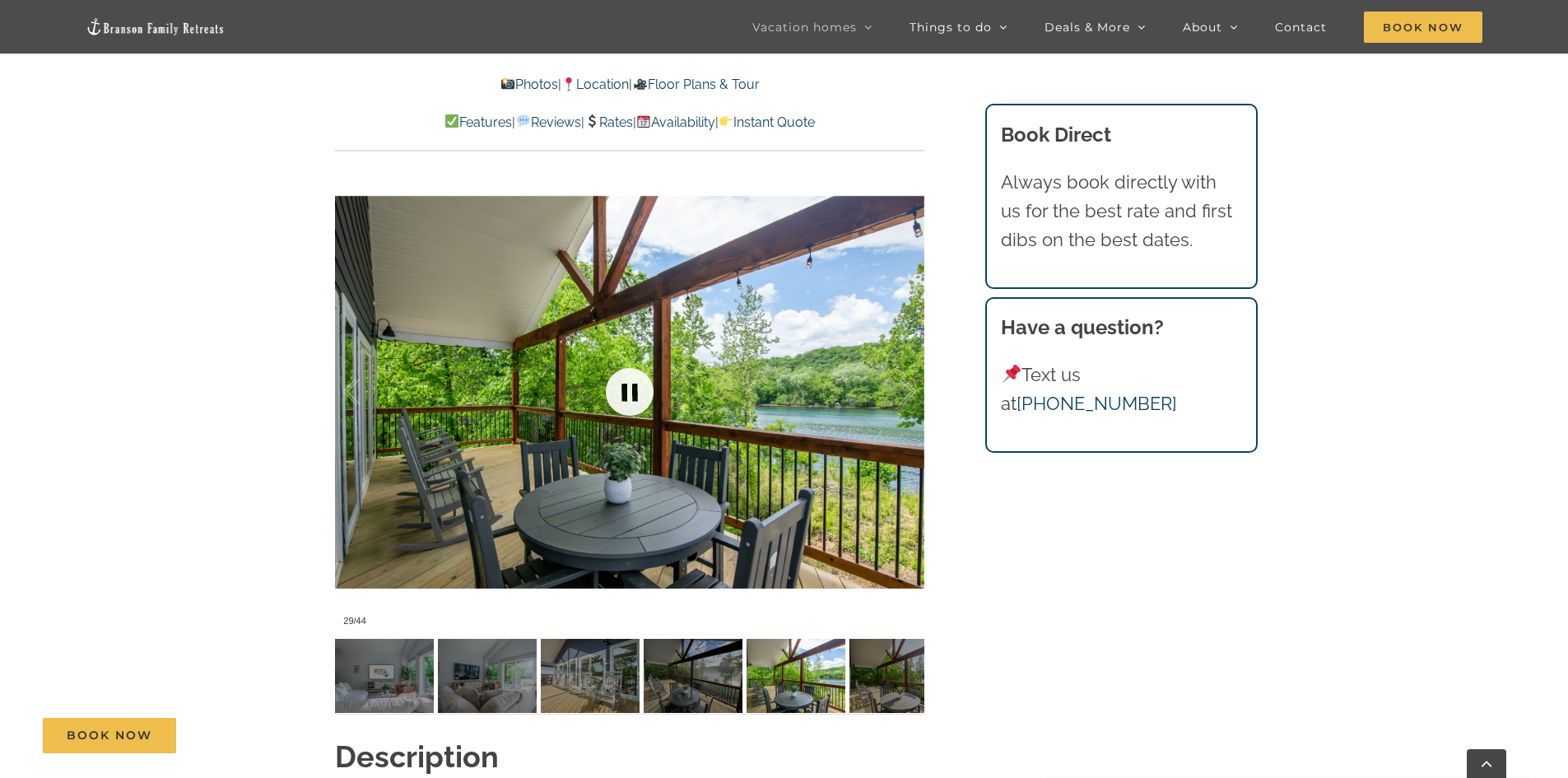
click at [628, 404] on link at bounding box center [630, 392] width 66 height 66
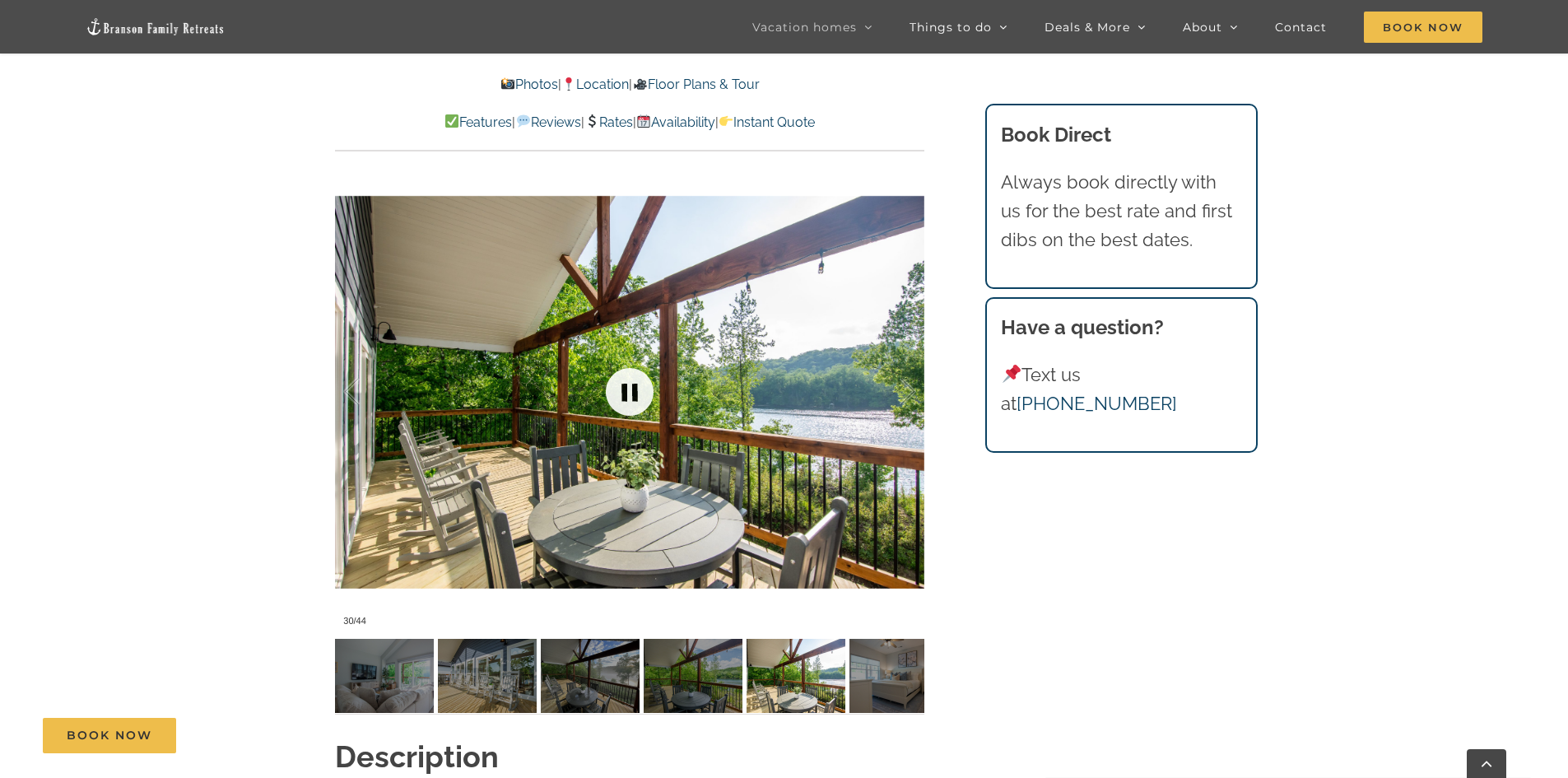
click at [628, 404] on link at bounding box center [630, 392] width 66 height 66
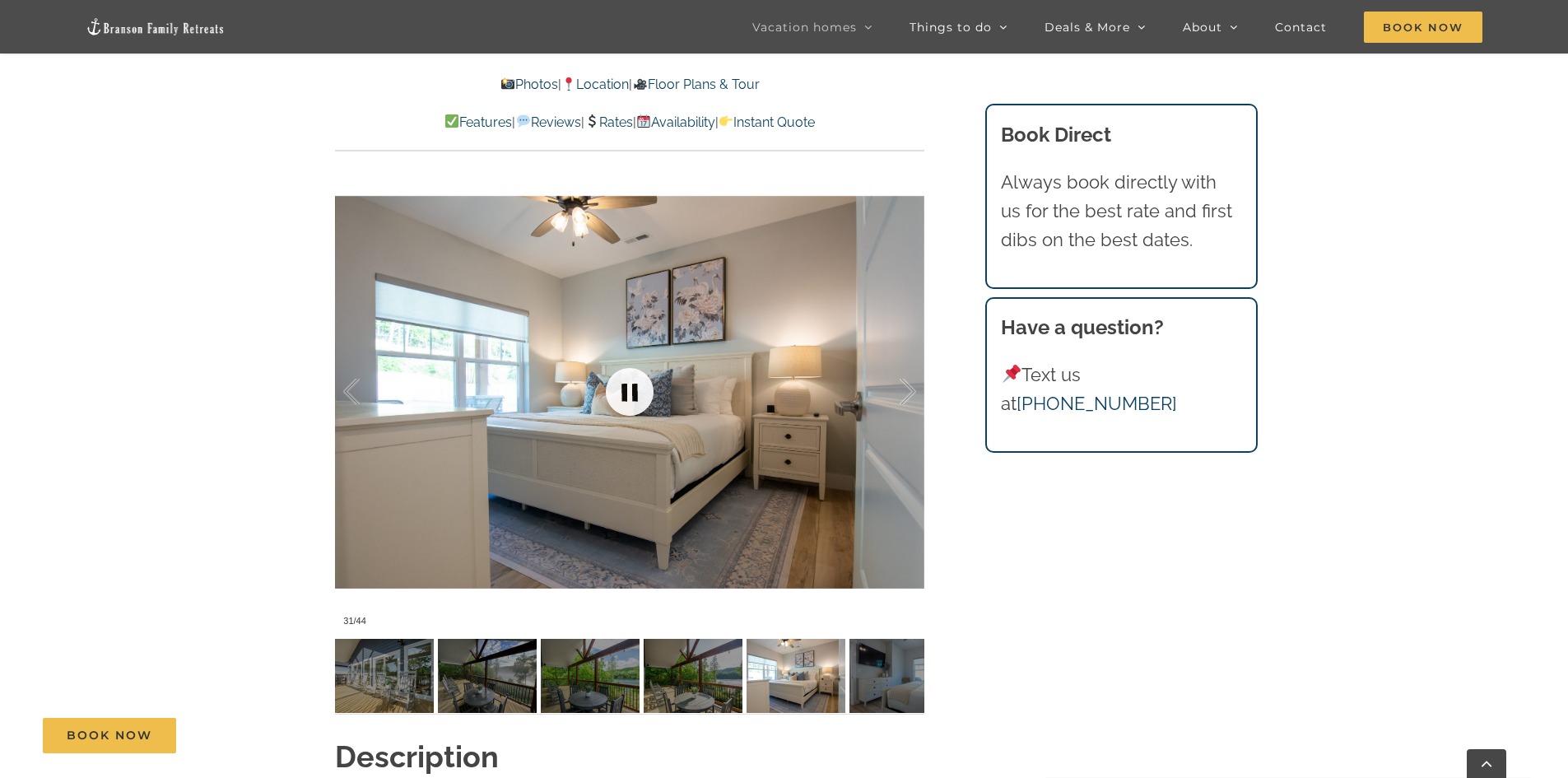
click at [628, 404] on link at bounding box center [630, 392] width 66 height 66
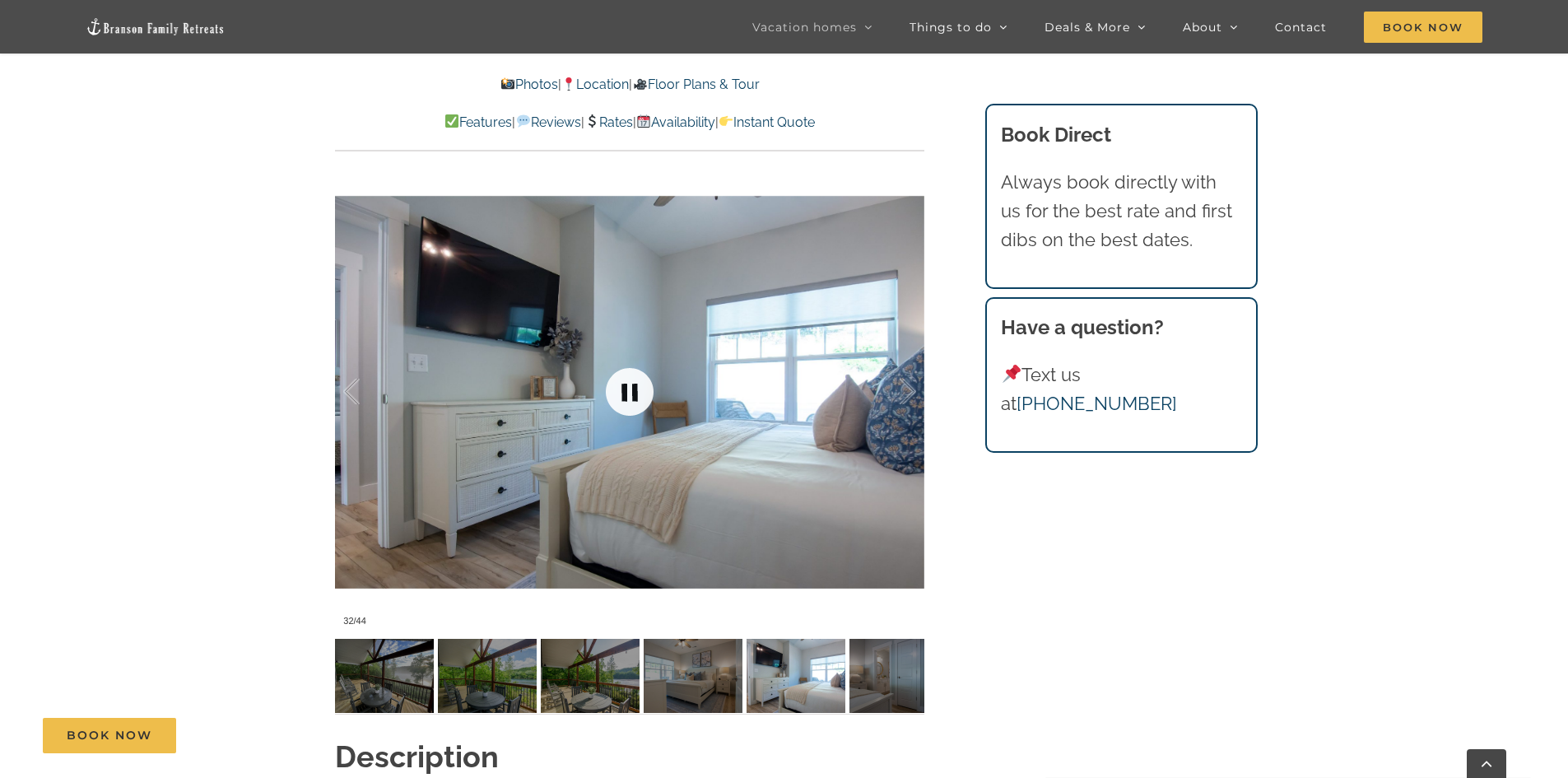
click at [628, 404] on link at bounding box center [630, 392] width 66 height 66
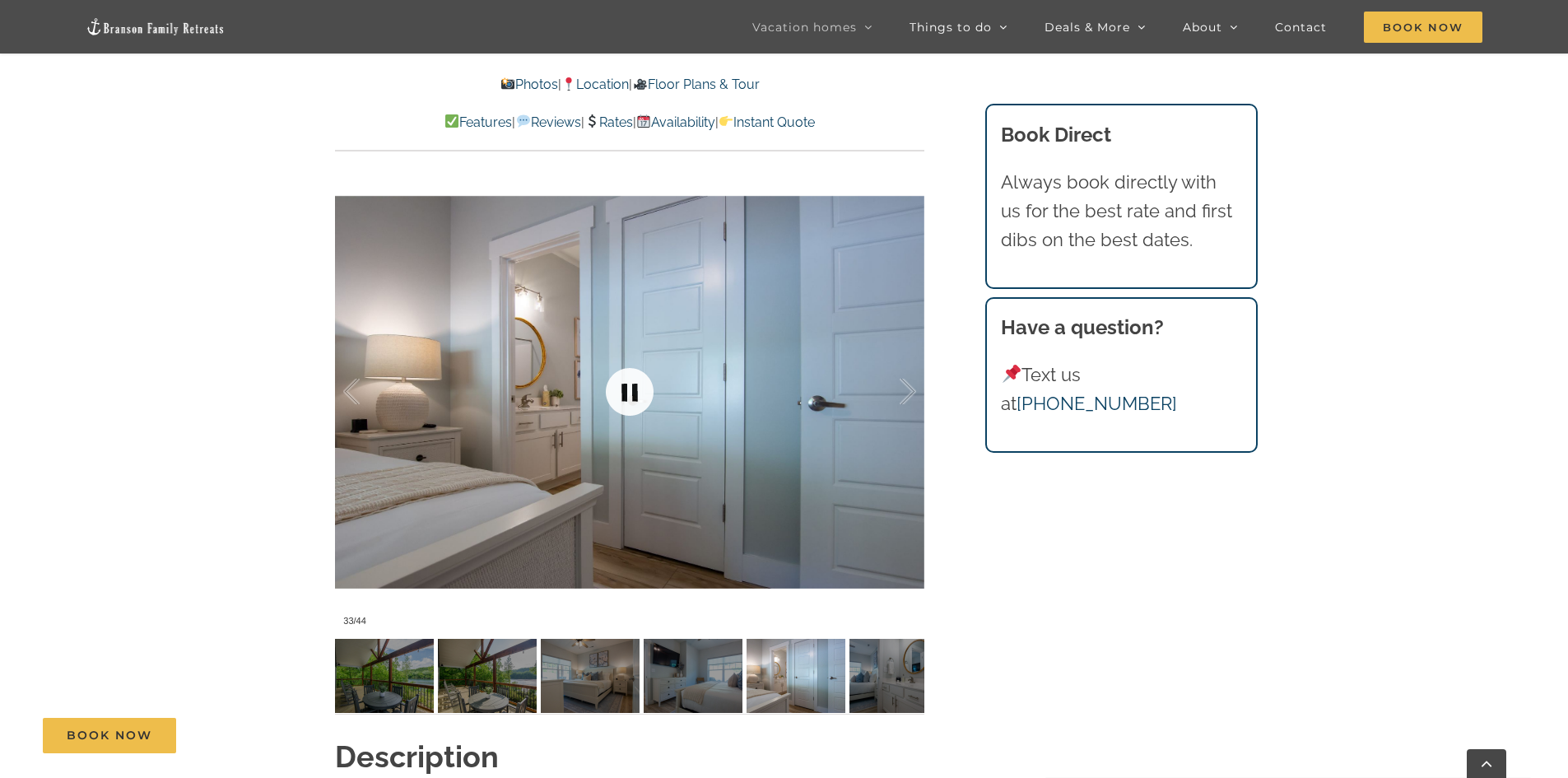
click at [628, 404] on link at bounding box center [630, 392] width 66 height 66
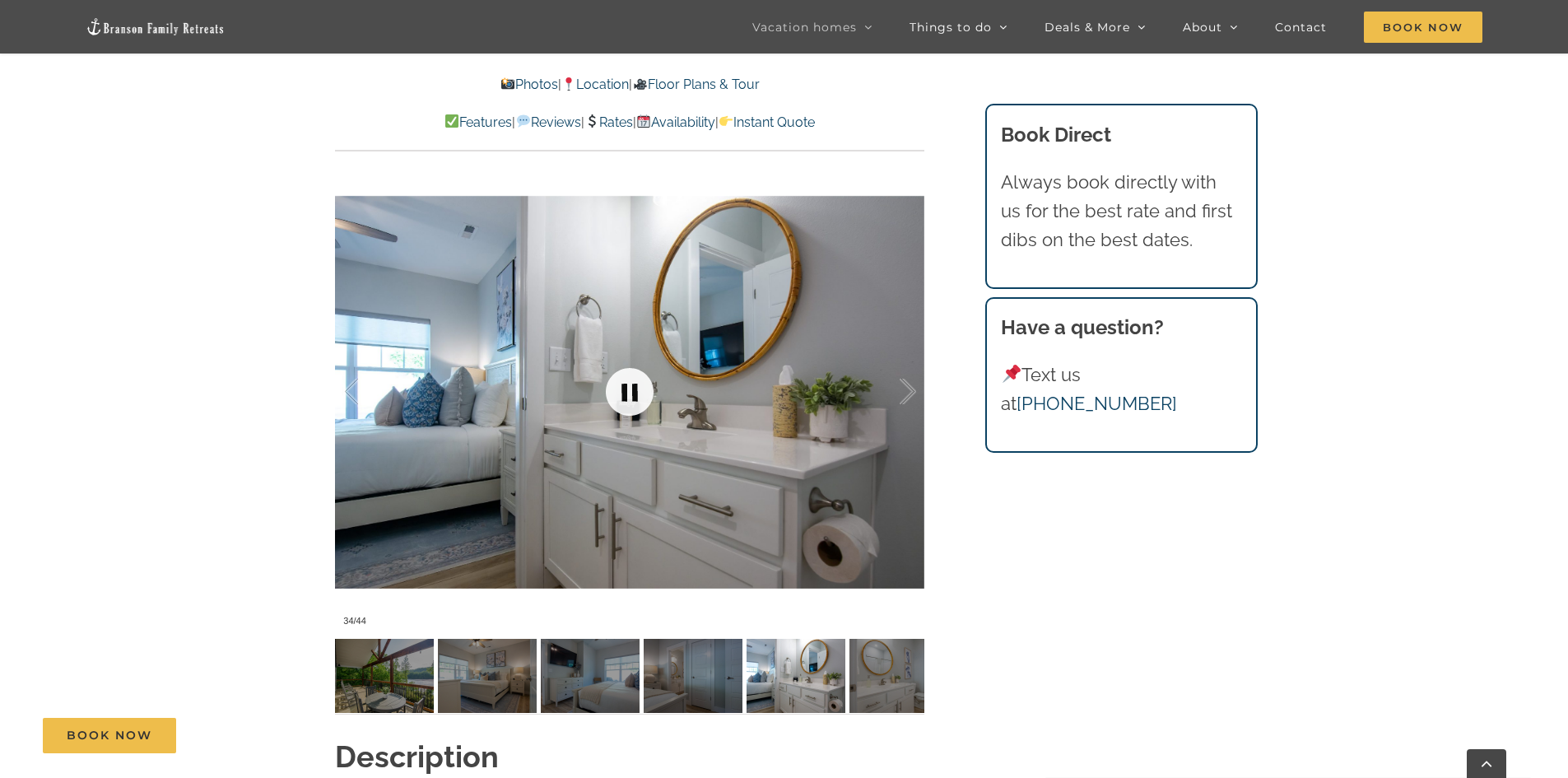
click at [628, 404] on link at bounding box center [630, 392] width 66 height 66
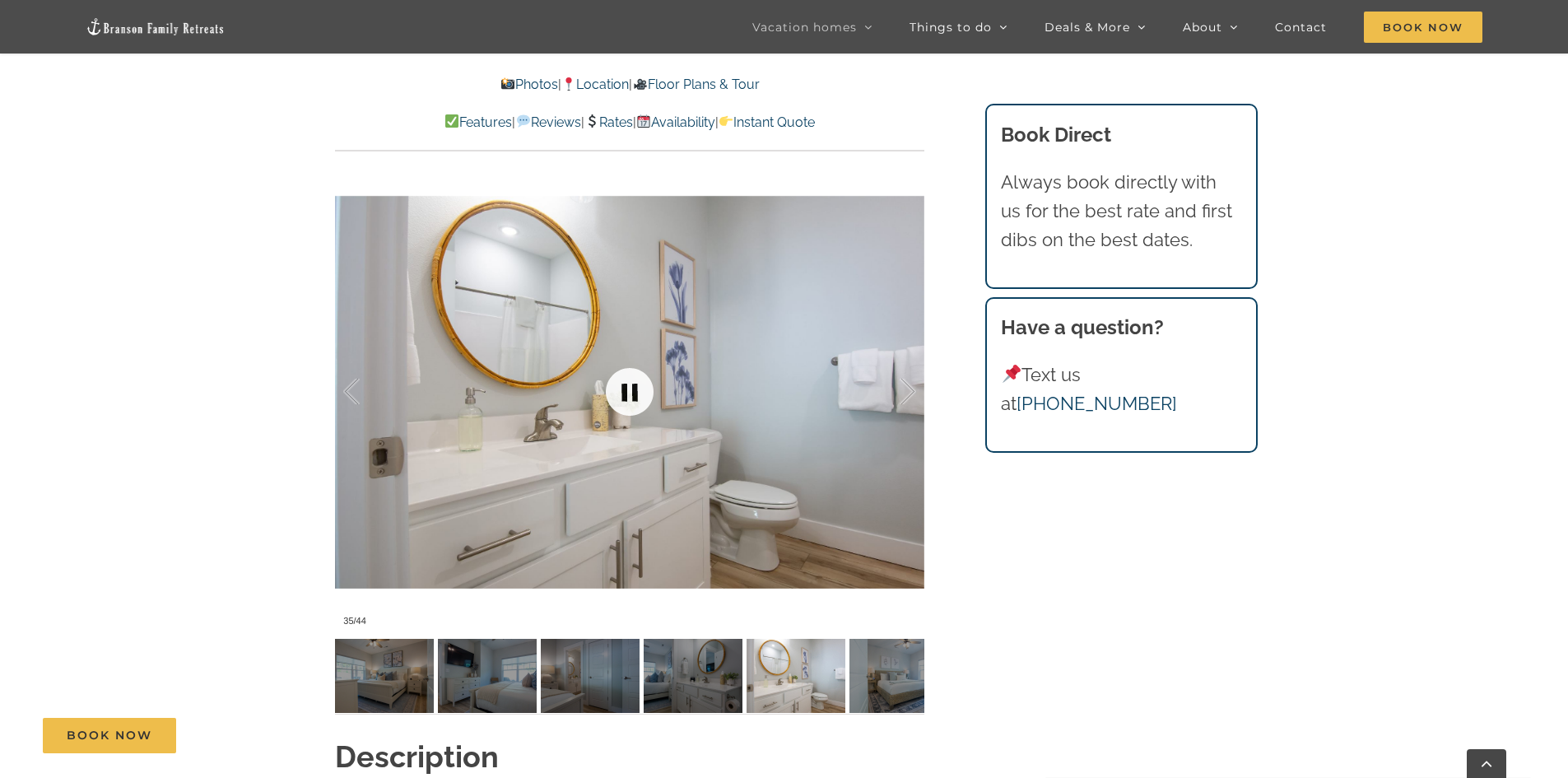
click at [628, 404] on link at bounding box center [630, 392] width 66 height 66
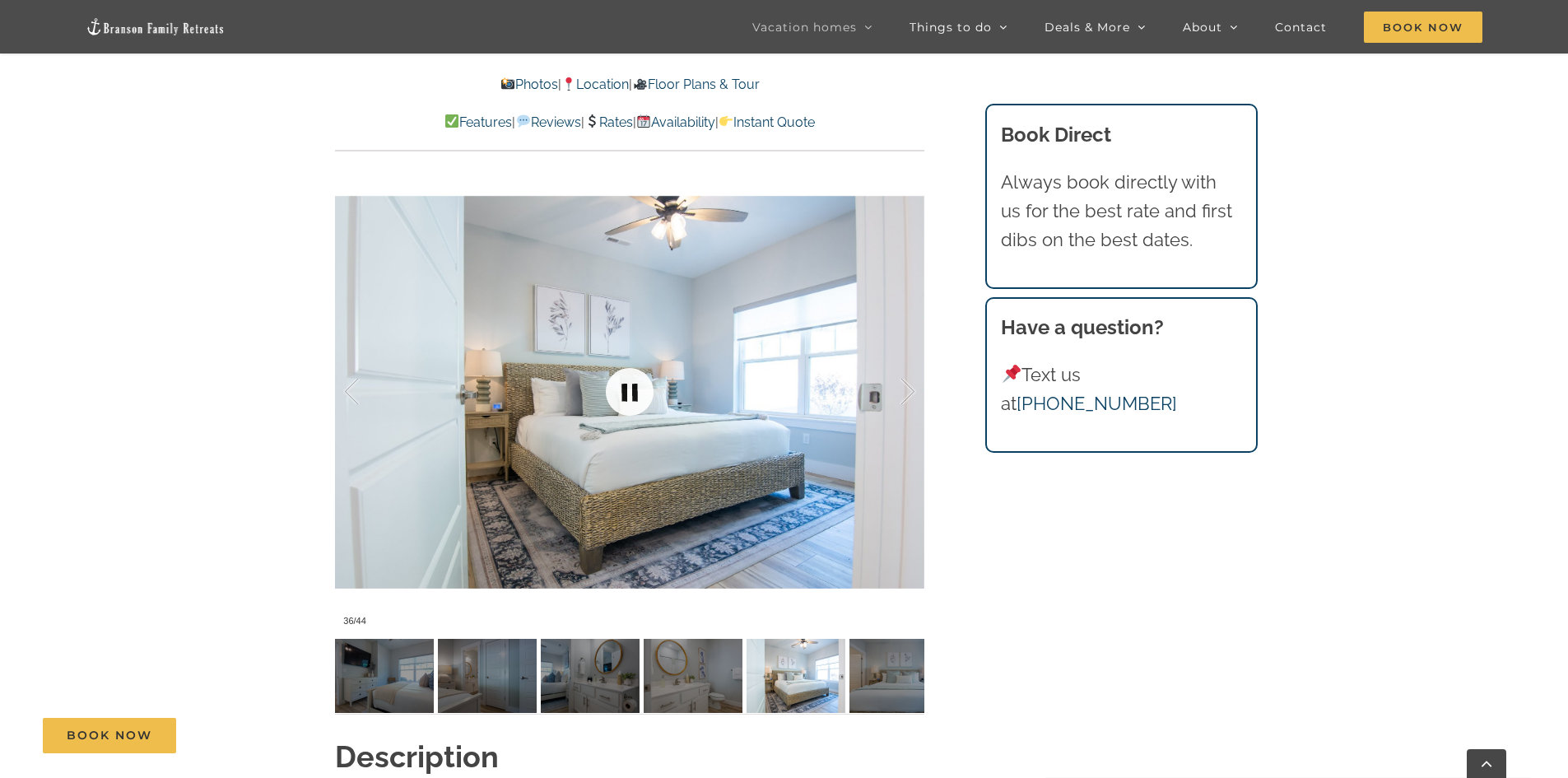
click at [628, 404] on link at bounding box center [630, 392] width 66 height 66
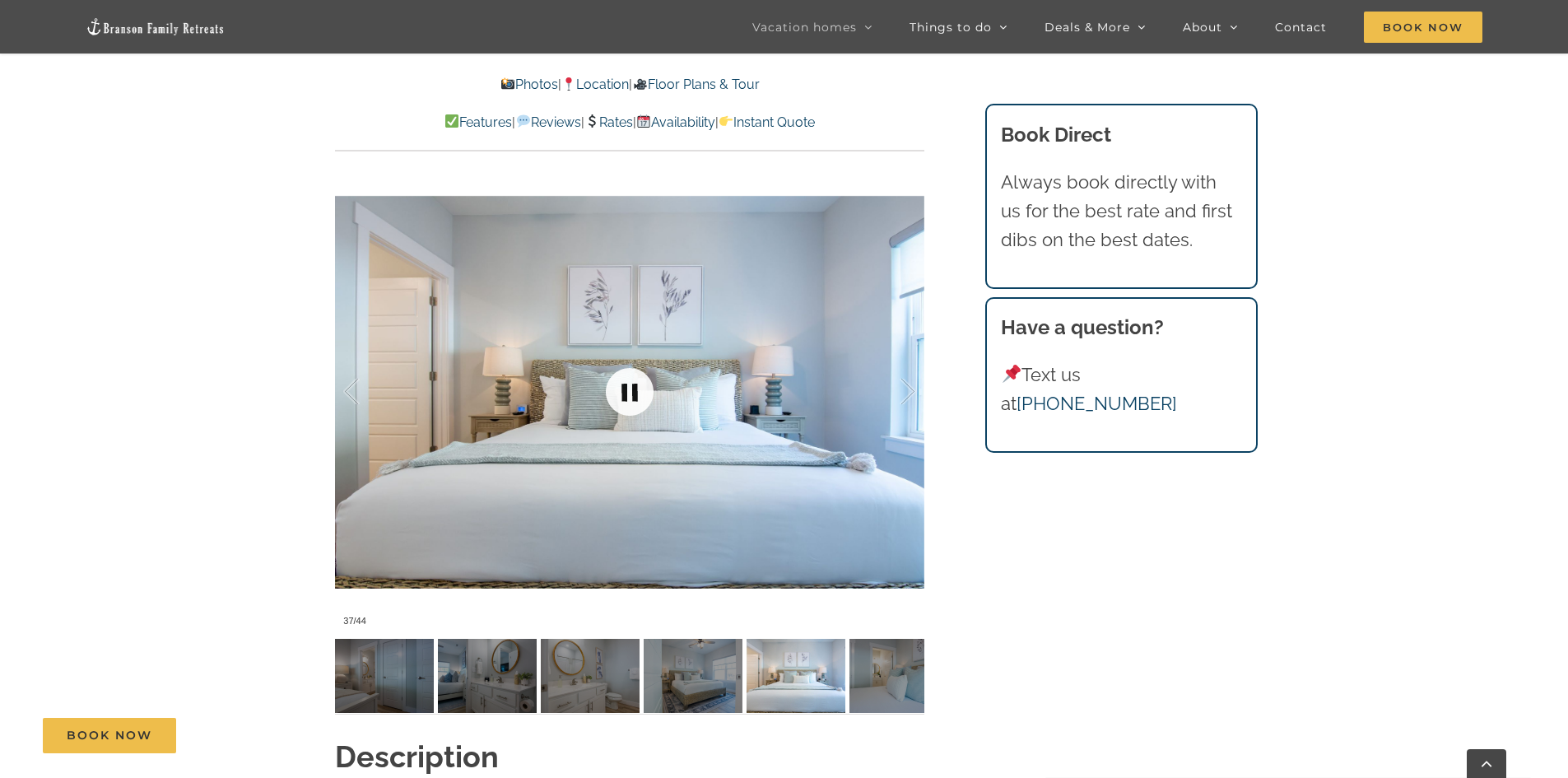
click at [628, 404] on link at bounding box center [630, 392] width 66 height 66
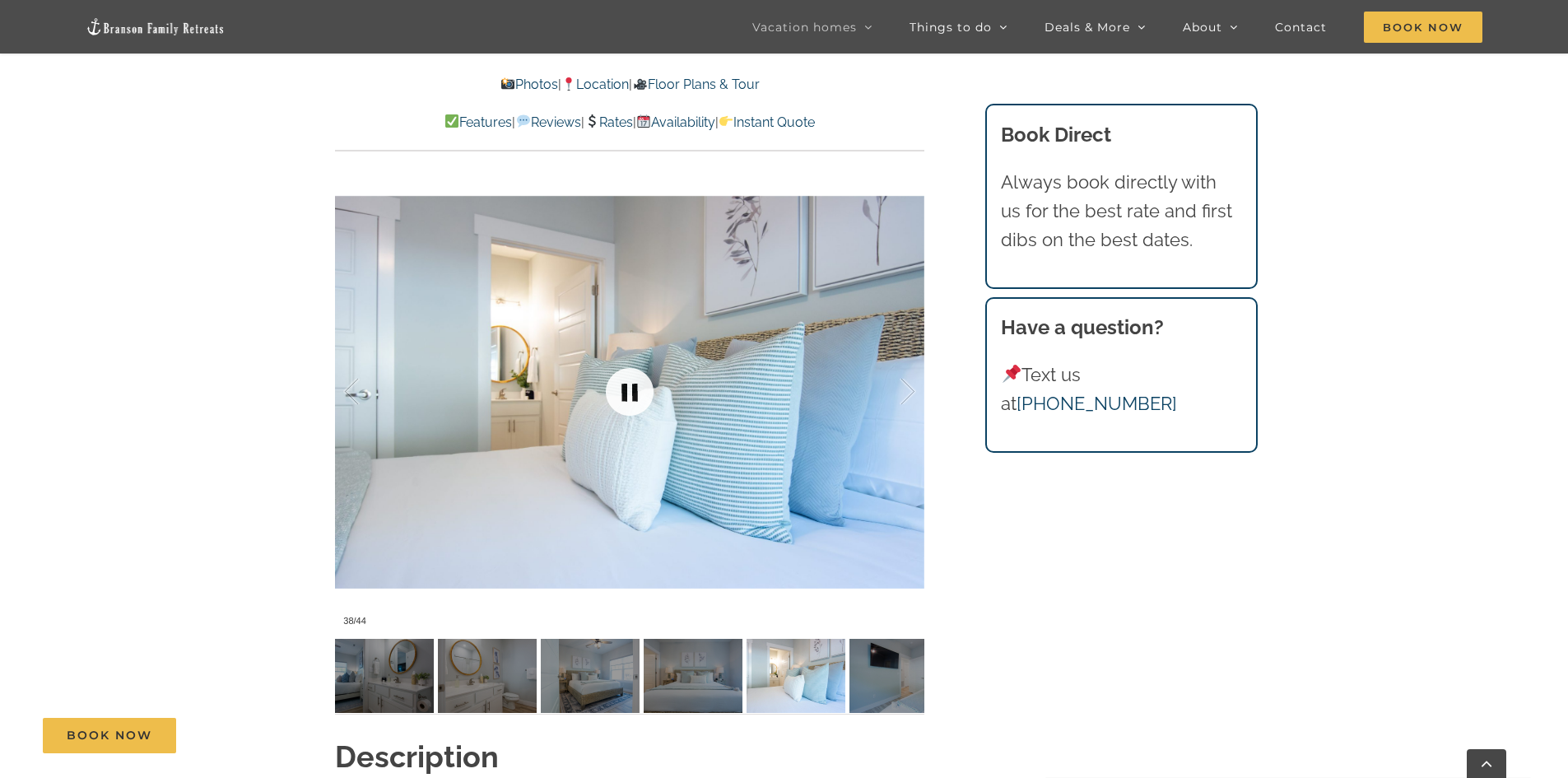
click at [628, 404] on link at bounding box center [630, 392] width 66 height 66
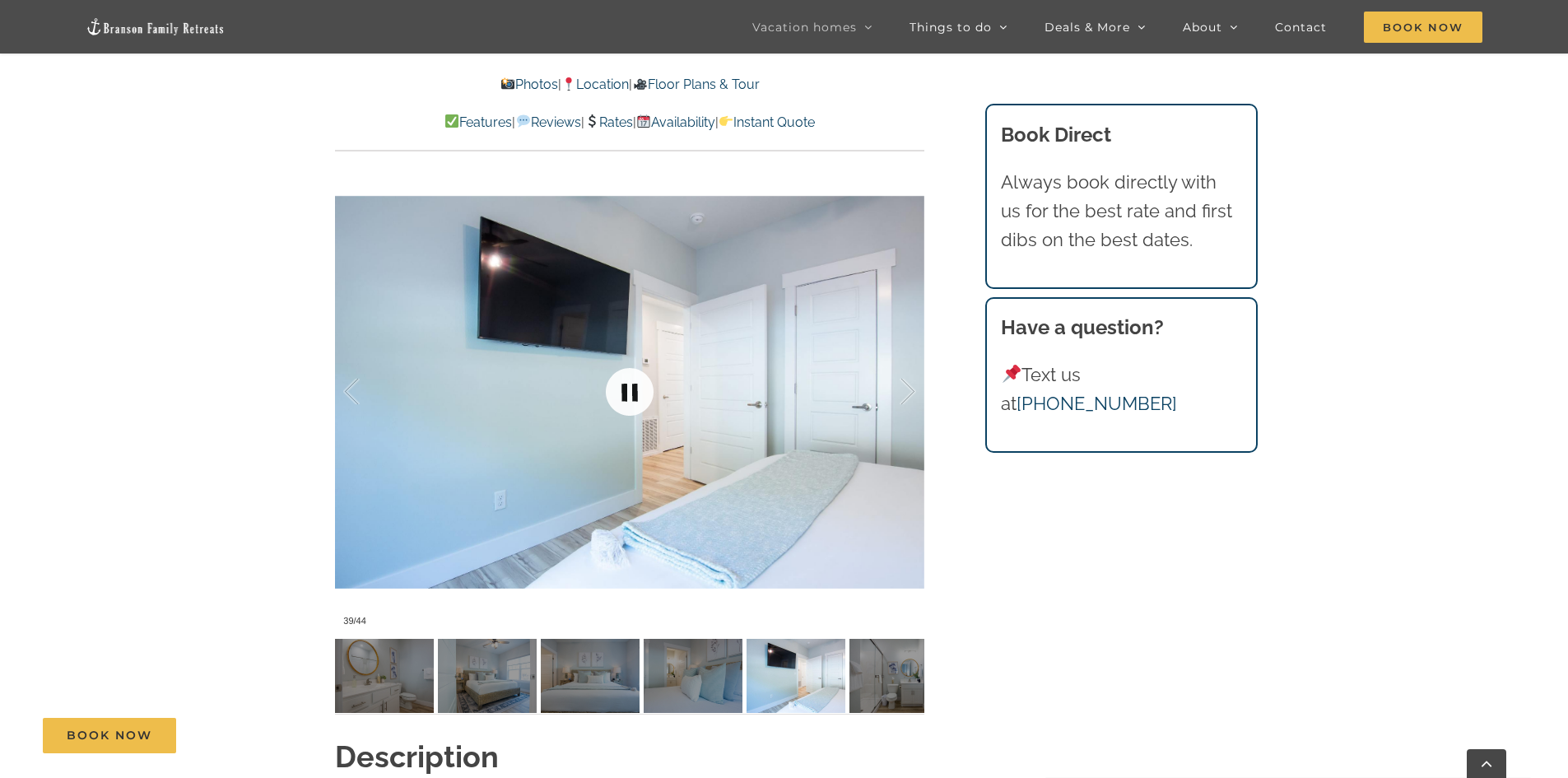
click at [628, 404] on link at bounding box center [630, 392] width 66 height 66
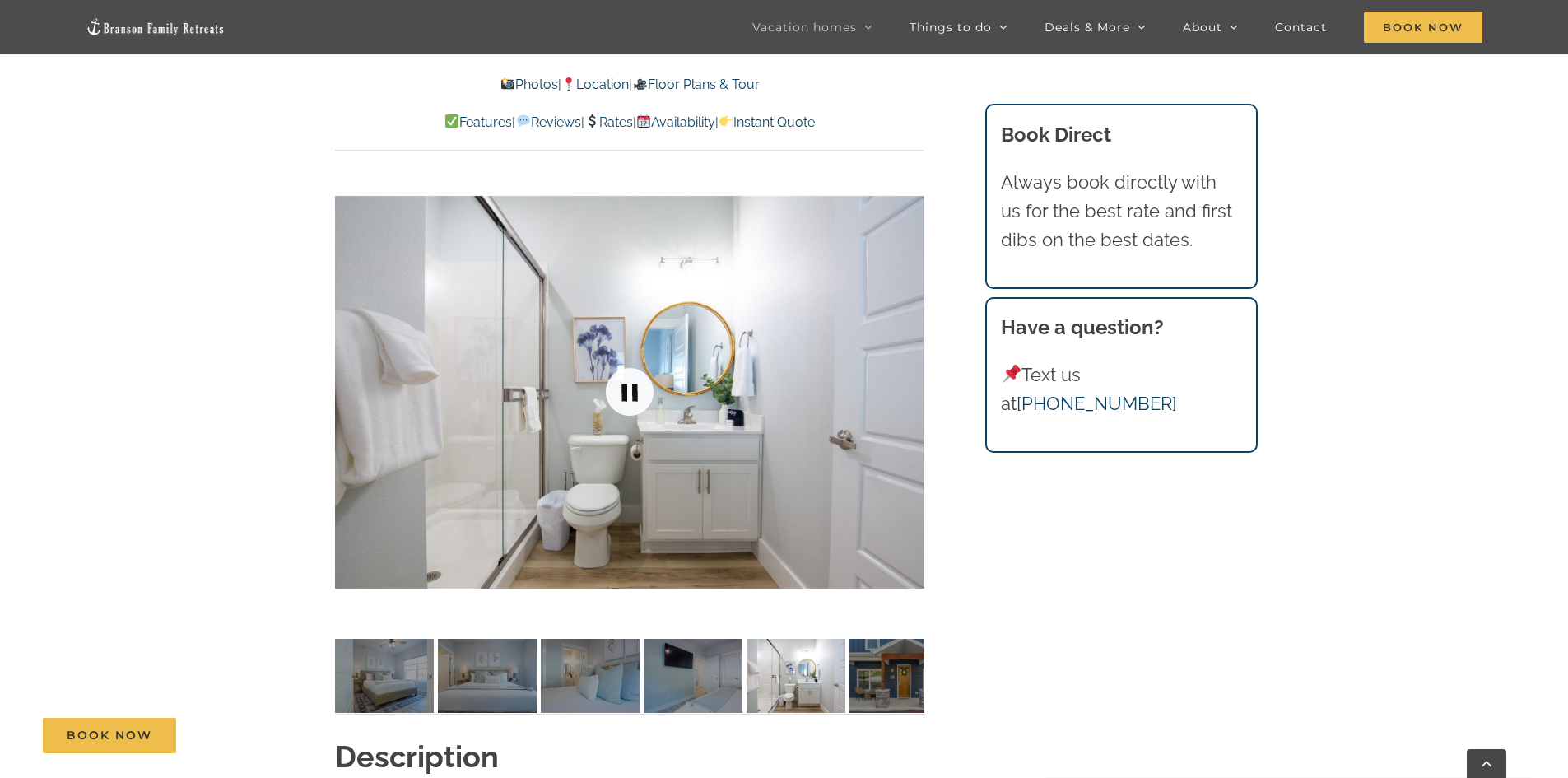
click at [628, 404] on link at bounding box center [630, 392] width 66 height 66
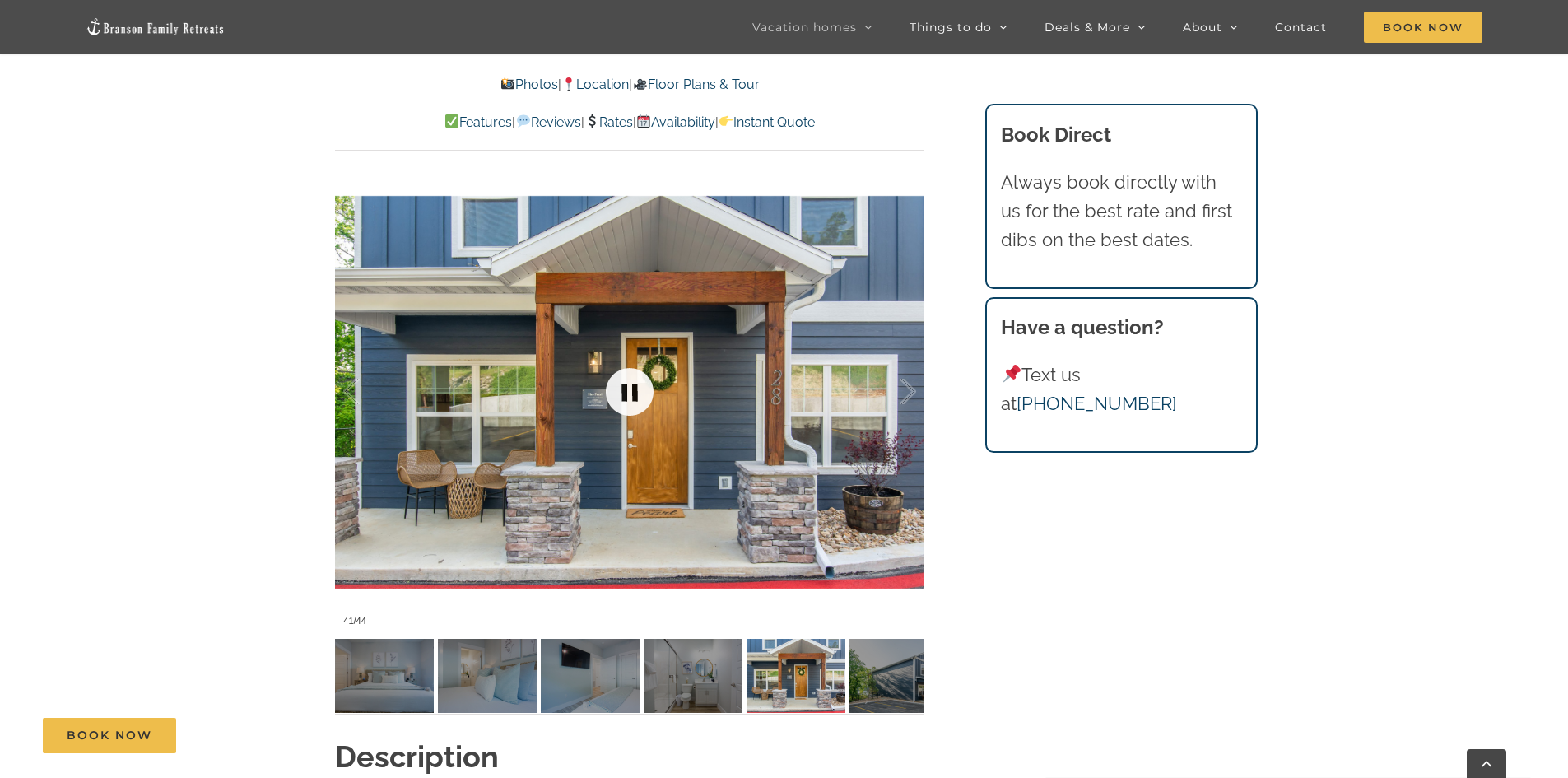
click at [628, 404] on link at bounding box center [630, 392] width 66 height 66
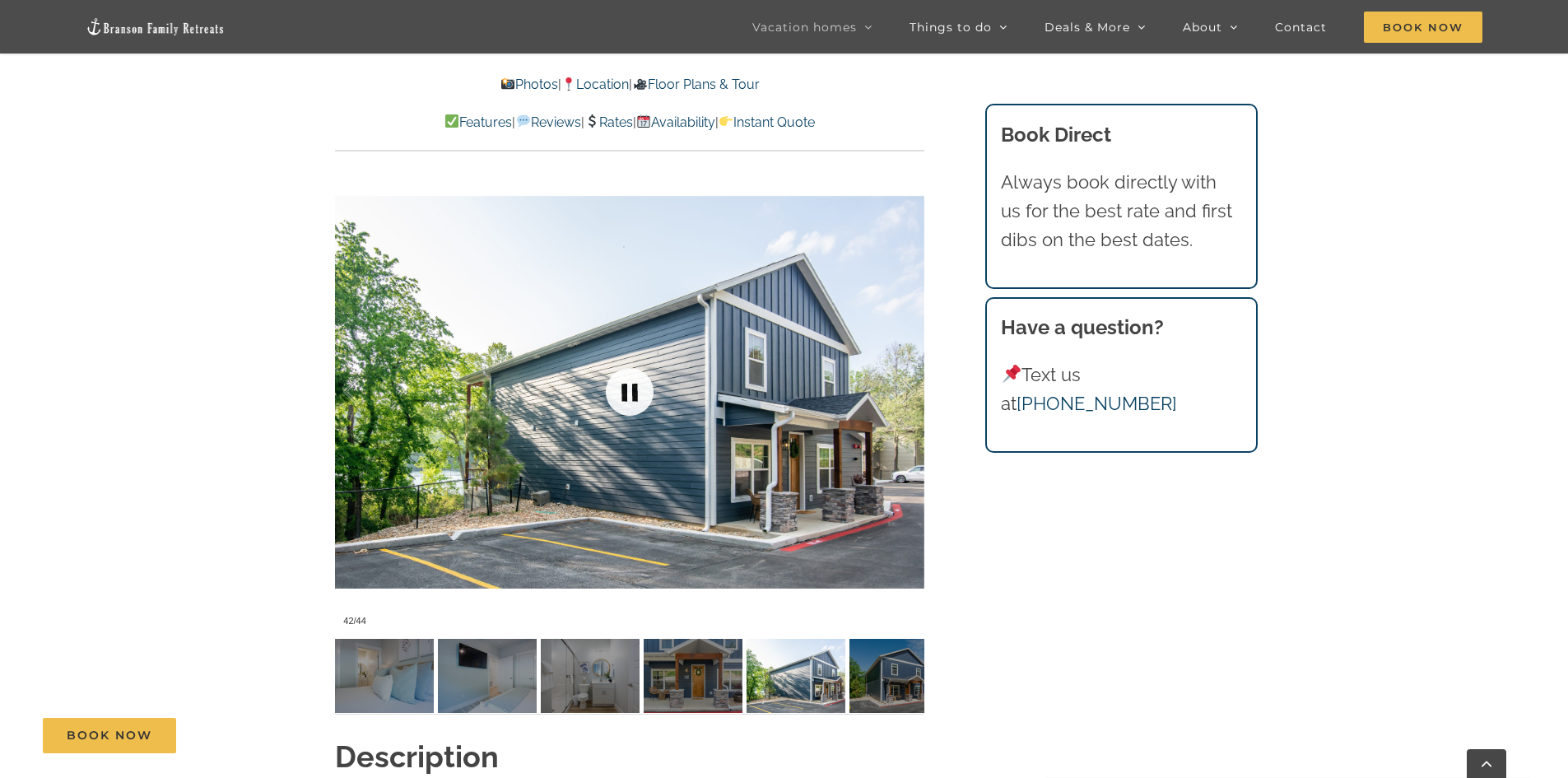
click at [628, 404] on link at bounding box center [630, 392] width 66 height 66
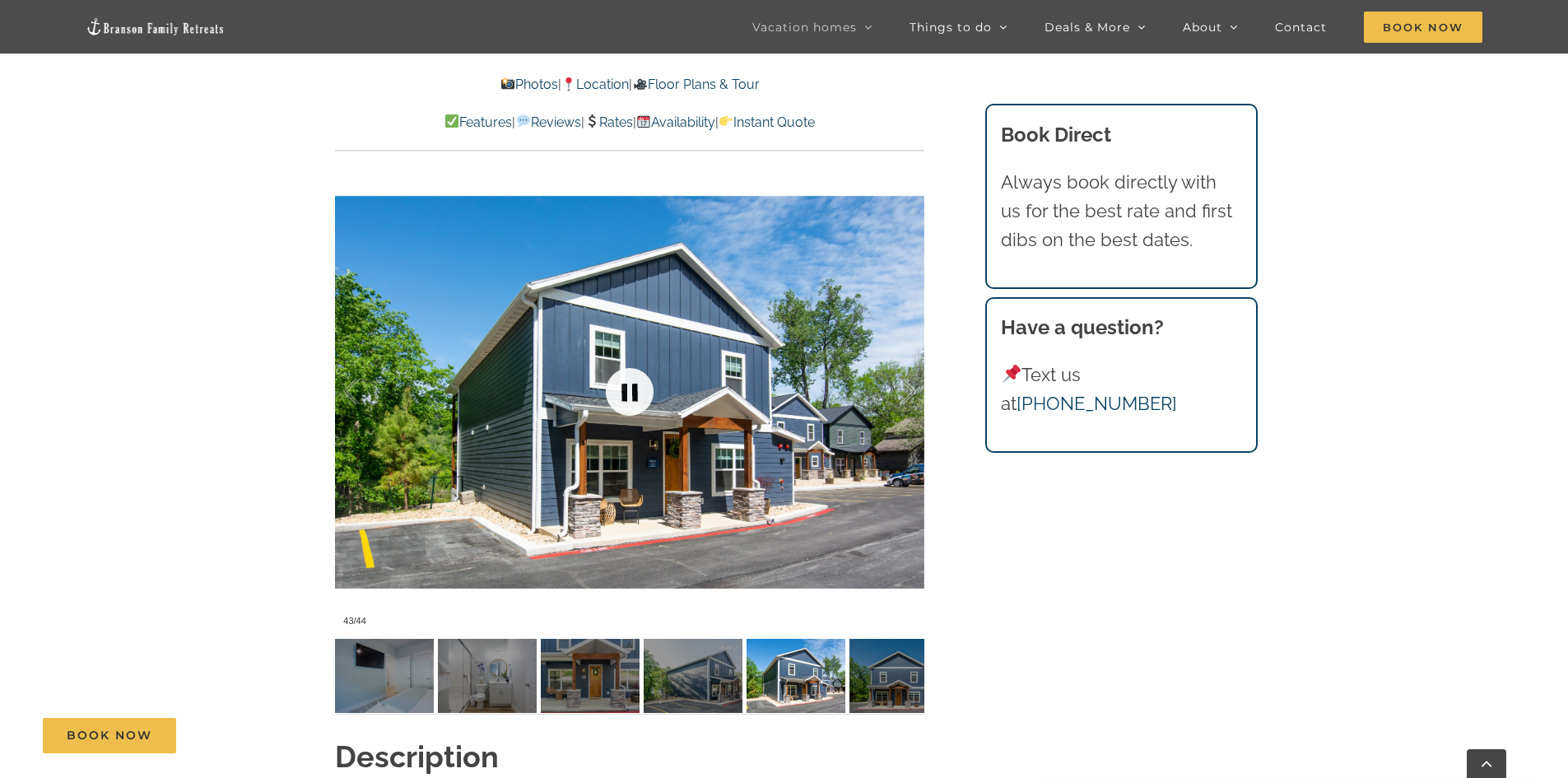
click at [628, 404] on link at bounding box center [630, 392] width 66 height 66
